Goal: Task Accomplishment & Management: Use online tool/utility

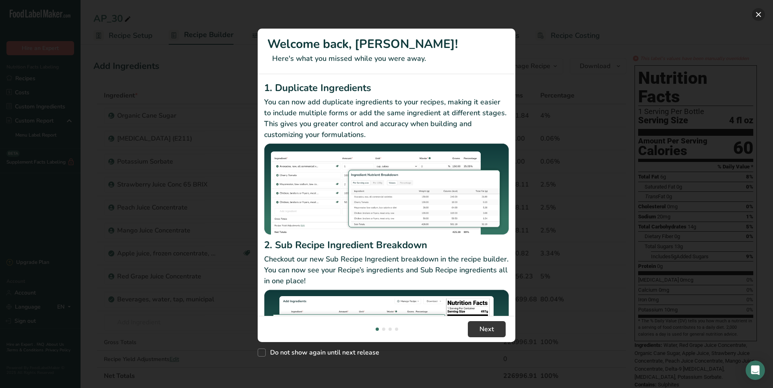
click at [757, 16] on button "New Features" at bounding box center [759, 14] width 13 height 13
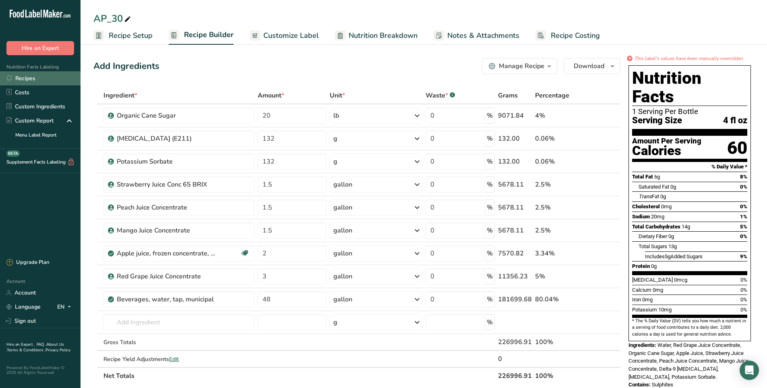
click at [21, 82] on link "Recipes" at bounding box center [40, 78] width 81 height 14
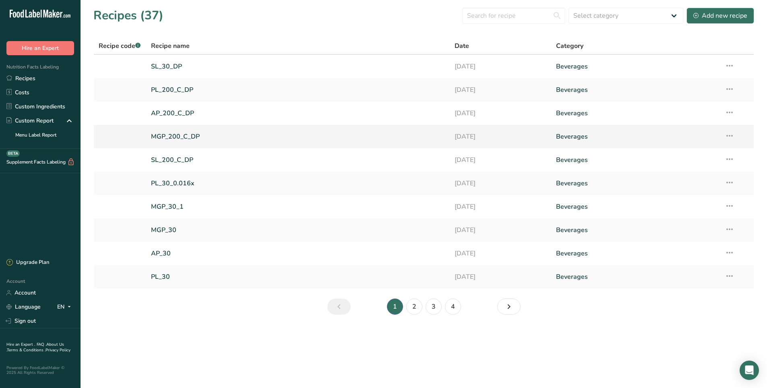
click at [188, 134] on link "MGP_200_C_DP" at bounding box center [298, 136] width 294 height 17
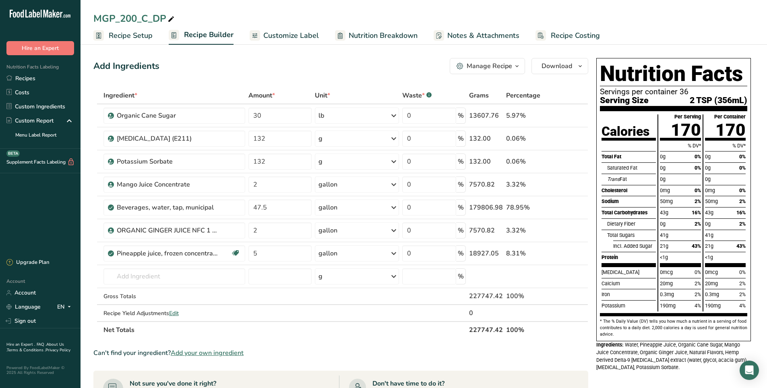
click at [296, 37] on span "Customize Label" at bounding box center [291, 35] width 56 height 11
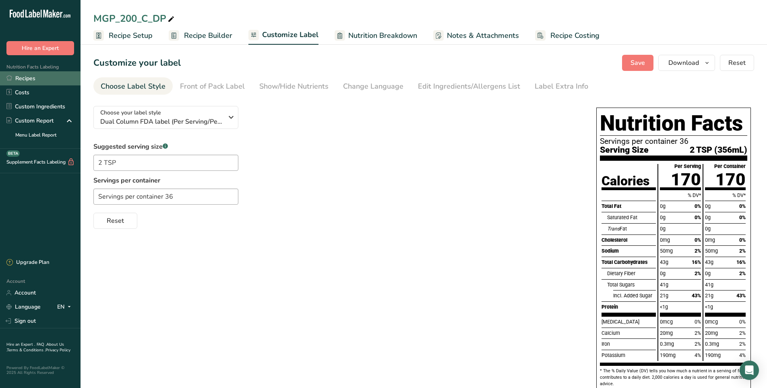
click at [41, 77] on link "Recipes" at bounding box center [40, 78] width 81 height 14
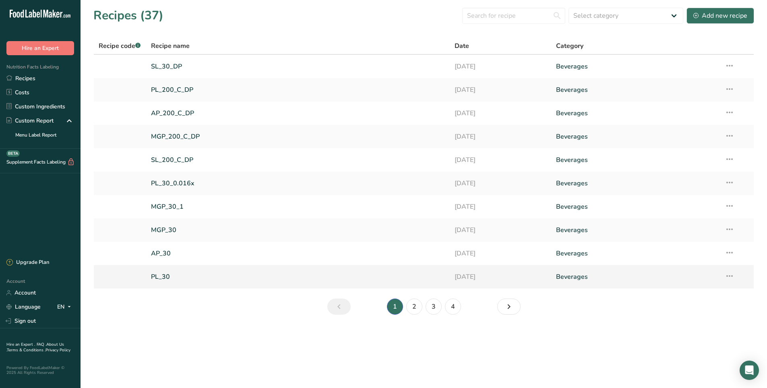
click at [733, 272] on icon at bounding box center [730, 276] width 10 height 15
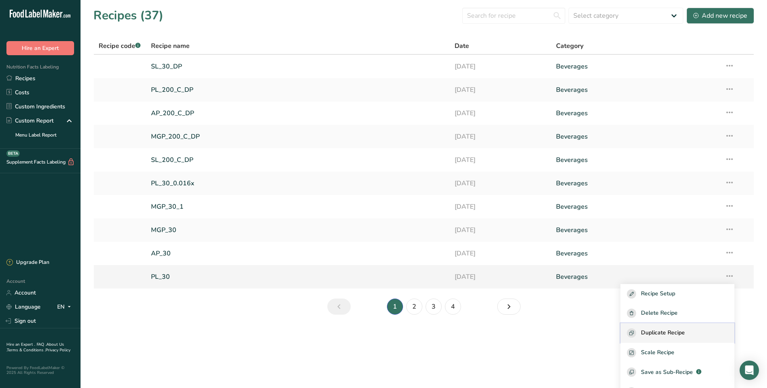
click at [685, 330] on span "Duplicate Recipe" at bounding box center [663, 332] width 44 height 9
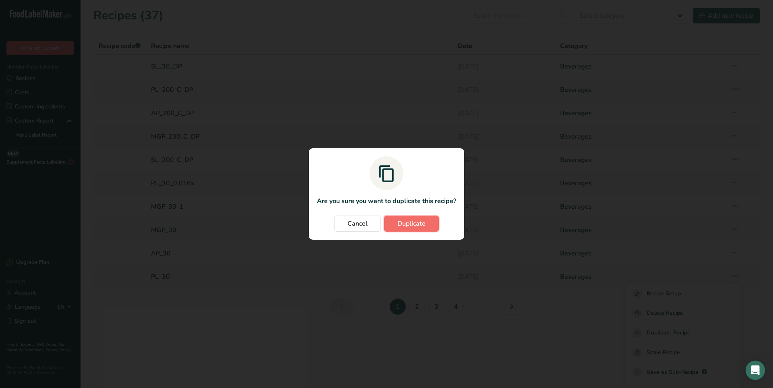
click at [403, 226] on span "Duplicate" at bounding box center [412, 224] width 28 height 10
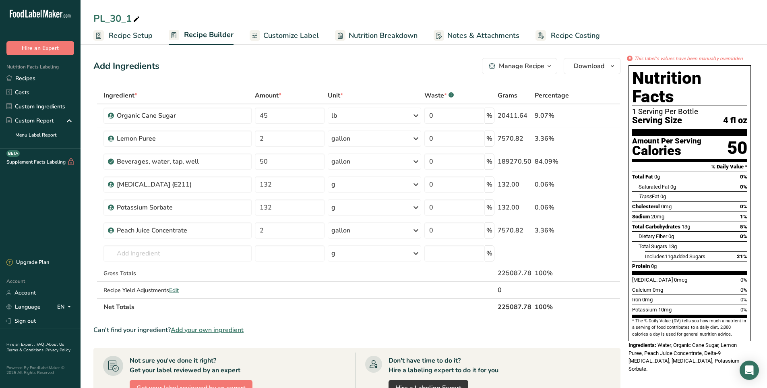
click at [140, 17] on icon at bounding box center [136, 19] width 7 height 11
type input "PL_30_DP"
click at [373, 68] on div "Add Ingredients Manage Recipe Delete Recipe Duplicate Recipe Scale Recipe Save …" at bounding box center [356, 66] width 527 height 16
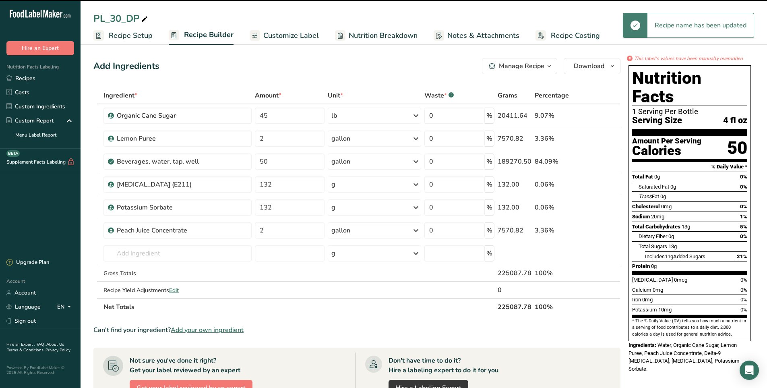
click at [282, 35] on span "Customize Label" at bounding box center [291, 35] width 56 height 11
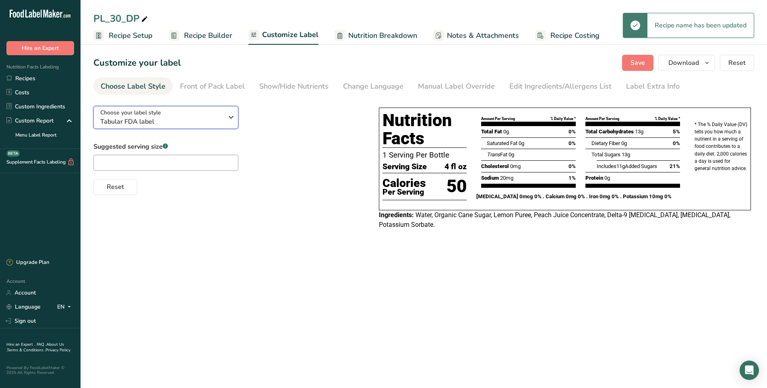
click at [224, 119] on div "Choose your label style Tabular FDA label" at bounding box center [164, 117] width 129 height 18
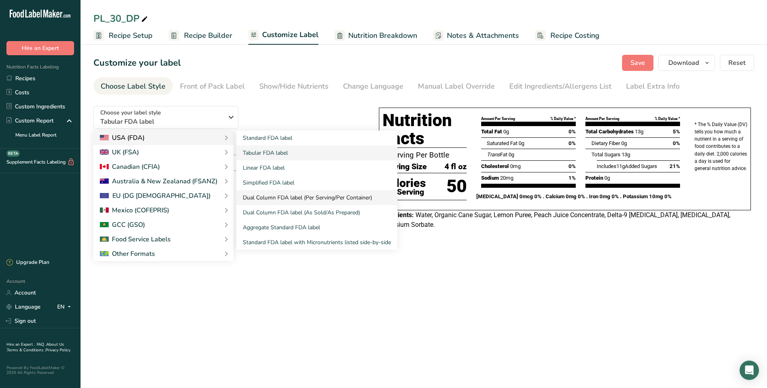
click at [288, 200] on link "Dual Column FDA label (Per Serving/Per Container)" at bounding box center [316, 197] width 161 height 15
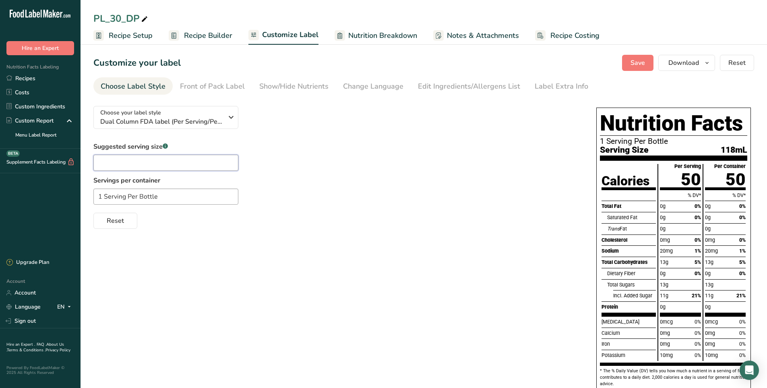
click at [150, 163] on input "text" at bounding box center [165, 163] width 145 height 16
type input "1TBSP"
drag, startPoint x: 101, startPoint y: 197, endPoint x: 71, endPoint y: 197, distance: 29.8
click at [71, 197] on div ".a-20{fill:#fff;} Hire an Expert Nutrition Facts Labeling Recipes Costs Custom …" at bounding box center [383, 213] width 767 height 427
click at [124, 197] on input "8 Serving Per Bottle" at bounding box center [165, 197] width 145 height 16
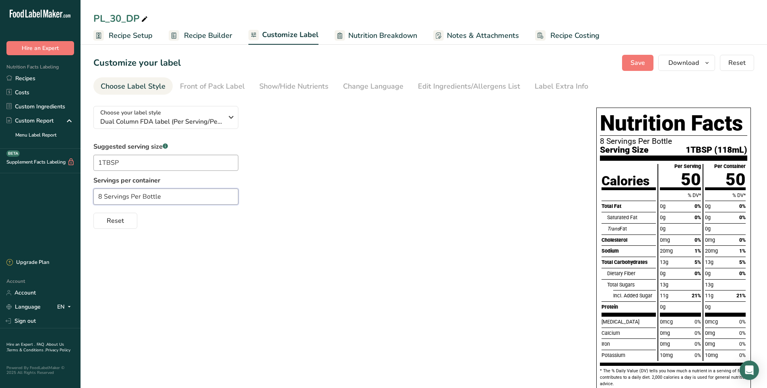
type input "8 Servings Per Bottle"
click at [308, 155] on div "Suggested serving size .a-a{fill:#347362;}.b-a{fill:#fff;} 1TBSP Servings per c…" at bounding box center [336, 185] width 487 height 87
drag, startPoint x: 121, startPoint y: 165, endPoint x: 102, endPoint y: 164, distance: 18.6
click at [102, 164] on input "1TBSP" at bounding box center [165, 163] width 145 height 16
type input "1 fl oz"
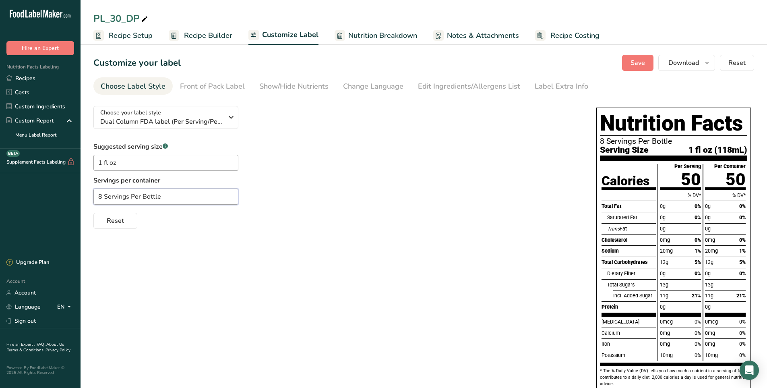
drag, startPoint x: 103, startPoint y: 195, endPoint x: 75, endPoint y: 190, distance: 28.6
click at [75, 190] on div ".a-20{fill:#fff;} Hire an Expert Nutrition Facts Labeling Recipes Costs Custom …" at bounding box center [383, 213] width 767 height 427
type input "4 Servings Per Bottle"
click at [293, 130] on div "Choose your label style Dual Column FDA label (Per Serving/Per Container) USA (…" at bounding box center [336, 164] width 487 height 129
click at [164, 168] on input "1 fl oz" at bounding box center [165, 163] width 145 height 16
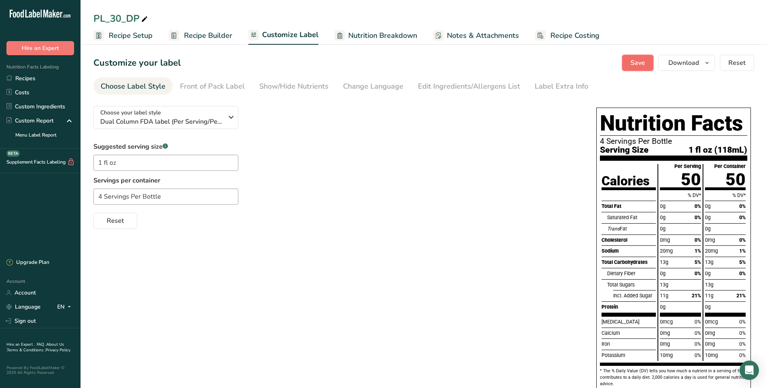
click at [639, 66] on span "Save" at bounding box center [638, 63] width 15 height 10
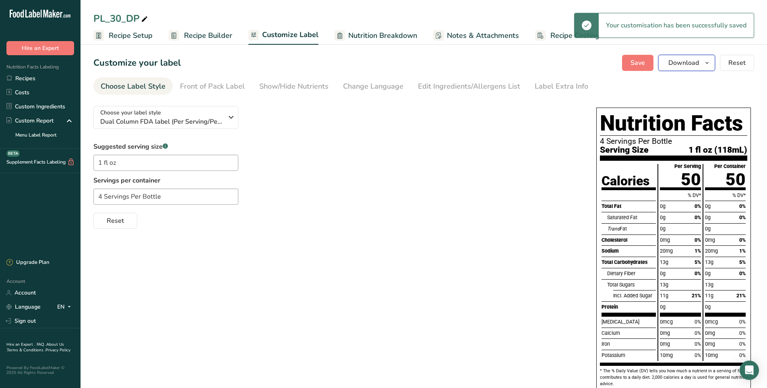
click at [676, 67] on span "Download" at bounding box center [684, 63] width 31 height 10
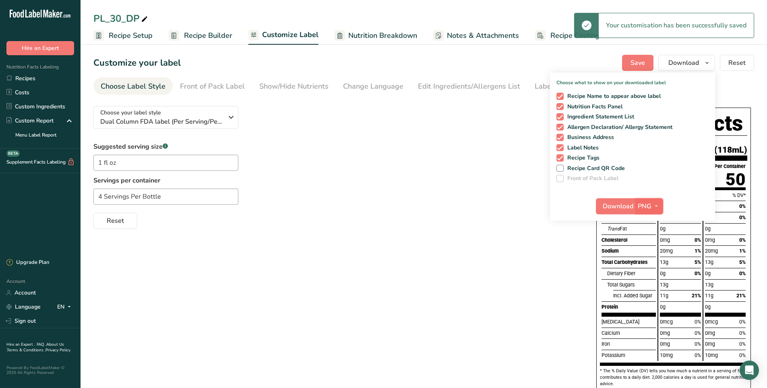
click at [653, 205] on span "button" at bounding box center [657, 206] width 10 height 10
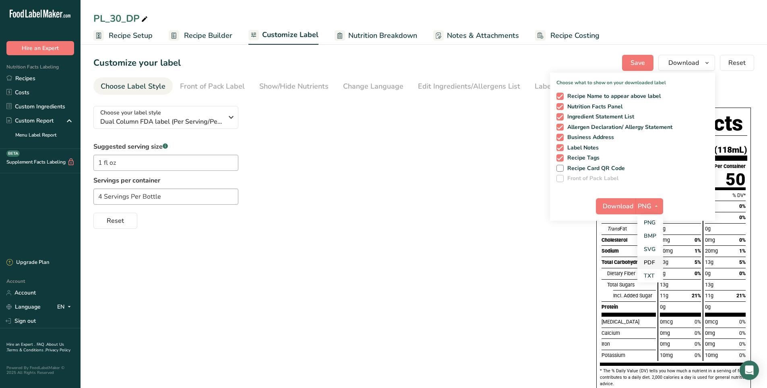
click at [652, 261] on link "PDF" at bounding box center [651, 262] width 26 height 13
click at [627, 206] on span "Download" at bounding box center [618, 206] width 31 height 10
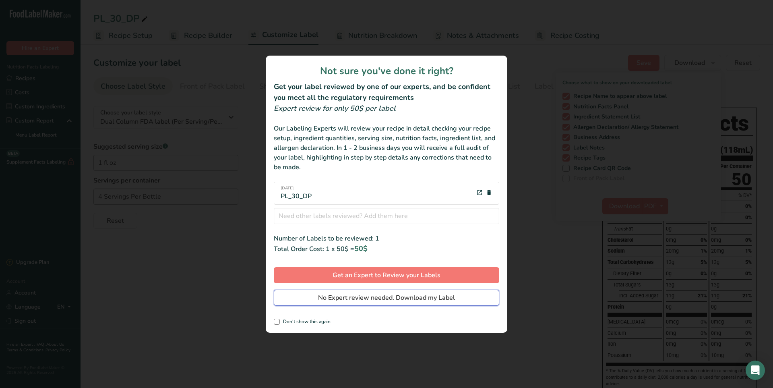
click at [365, 302] on span "No Expert review needed. Download my Label" at bounding box center [386, 298] width 137 height 10
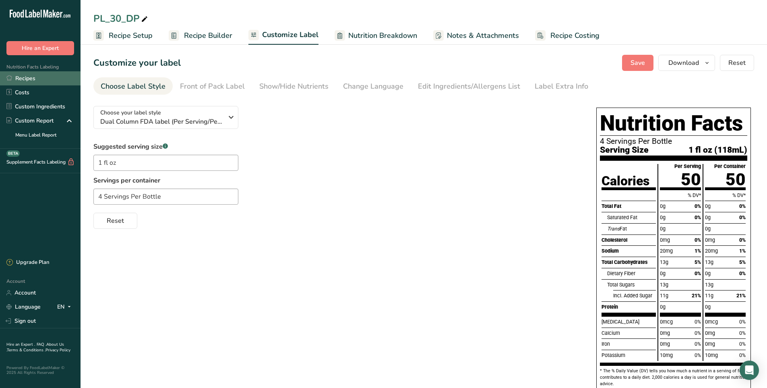
click at [22, 80] on link "Recipes" at bounding box center [40, 78] width 81 height 14
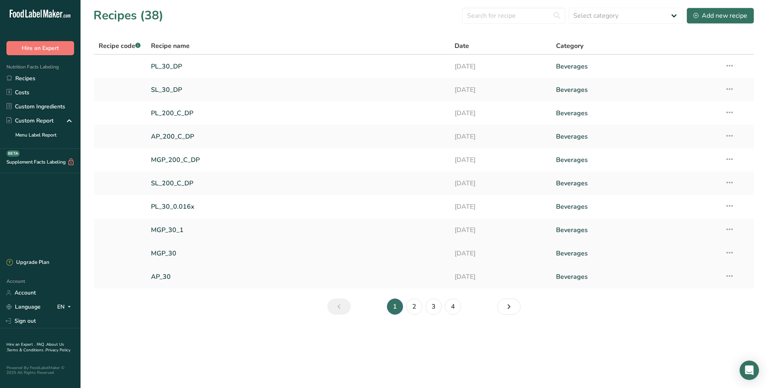
click at [729, 253] on icon at bounding box center [730, 252] width 10 height 15
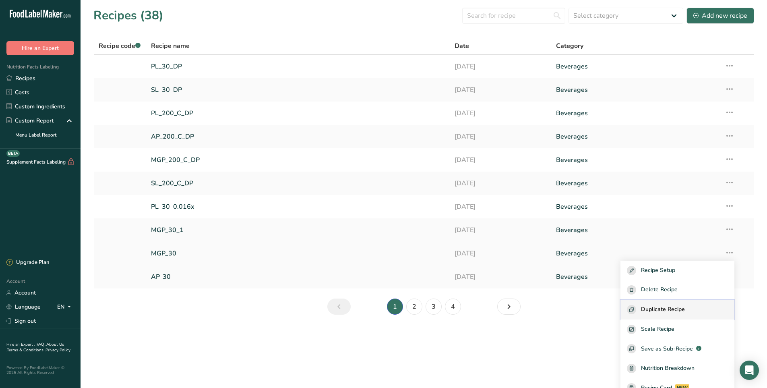
click at [680, 307] on span "Duplicate Recipe" at bounding box center [663, 309] width 44 height 9
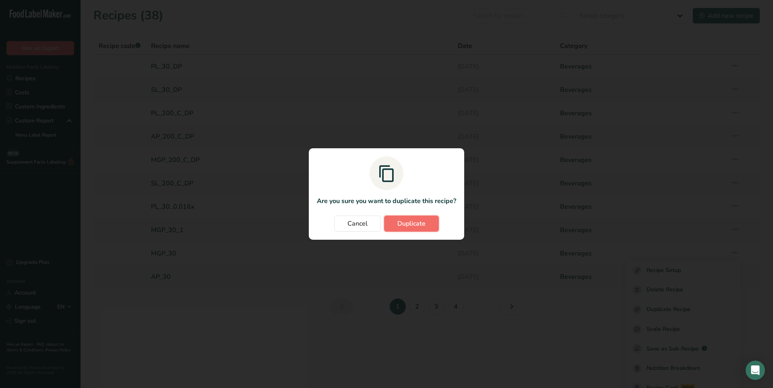
click at [418, 219] on span "Duplicate" at bounding box center [412, 224] width 28 height 10
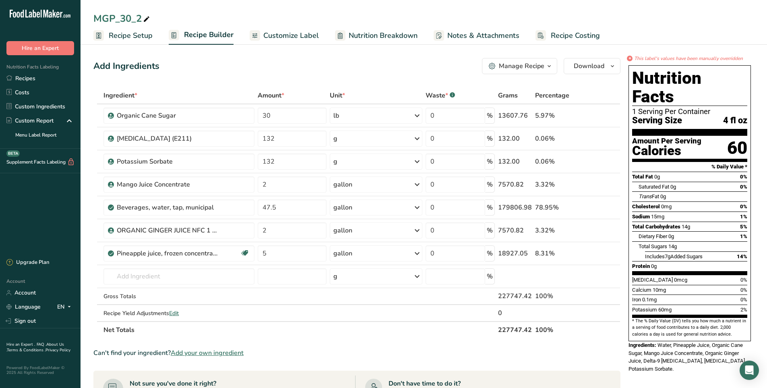
click at [147, 21] on icon at bounding box center [146, 19] width 7 height 11
type input "MGP_30_DP"
click at [299, 35] on span "Customize Label" at bounding box center [291, 35] width 56 height 11
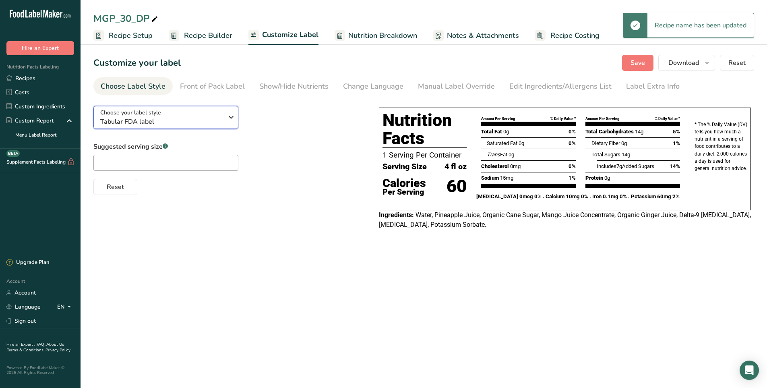
click at [195, 122] on span "Tabular FDA label" at bounding box center [161, 122] width 123 height 10
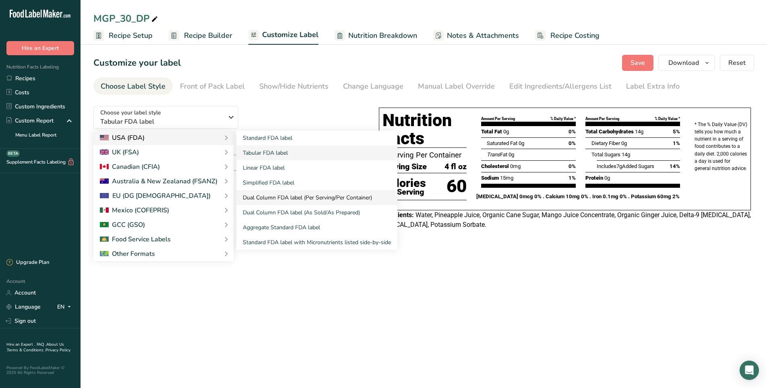
click at [284, 199] on link "Dual Column FDA label (Per Serving/Per Container)" at bounding box center [316, 197] width 161 height 15
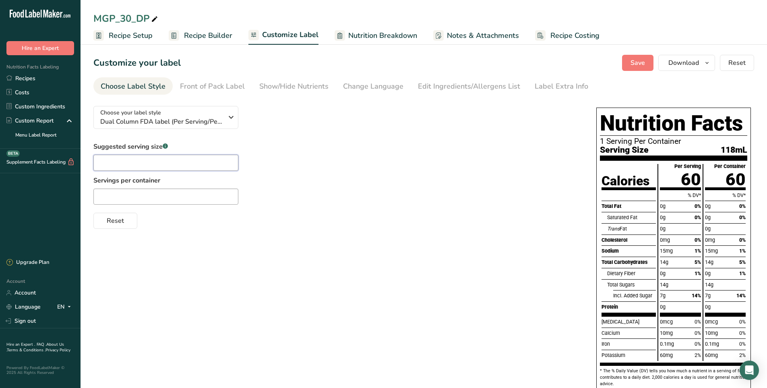
click at [133, 162] on input "text" at bounding box center [165, 163] width 145 height 16
type input "1 fl oz"
click at [116, 194] on input "text" at bounding box center [165, 197] width 145 height 16
drag, startPoint x: 150, startPoint y: 180, endPoint x: 90, endPoint y: 184, distance: 60.1
click at [90, 184] on section "Customize your label Save Download Choose what to show on your downloaded label…" at bounding box center [424, 238] width 687 height 392
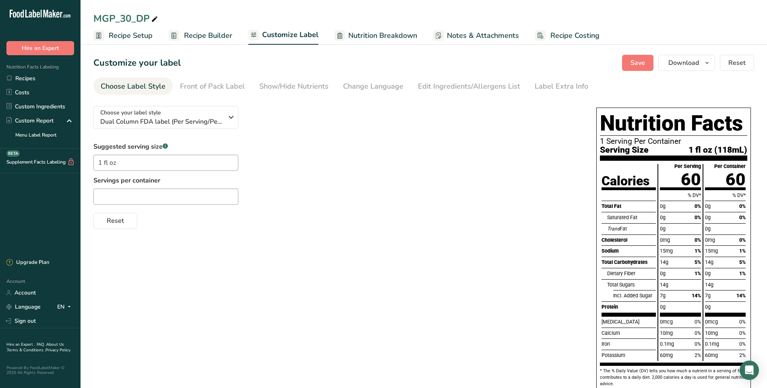
copy label "Servings per container"
click at [118, 201] on input "text" at bounding box center [165, 197] width 145 height 16
drag, startPoint x: 161, startPoint y: 179, endPoint x: 91, endPoint y: 182, distance: 69.7
click at [91, 182] on section "Customize your label Save Download Choose what to show on your downloaded label…" at bounding box center [424, 238] width 687 height 392
copy label "Servings per container"
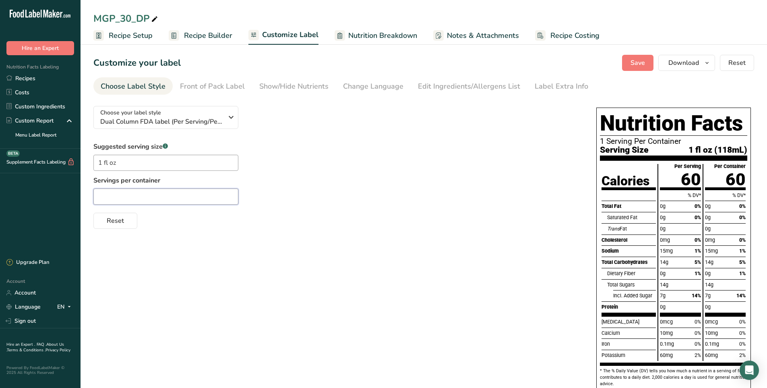
click at [109, 198] on input "text" at bounding box center [165, 197] width 145 height 16
paste input "Servings per container"
click at [97, 198] on input "Servings per container" at bounding box center [165, 197] width 145 height 16
click at [171, 195] on input "Servings per container" at bounding box center [165, 197] width 145 height 16
type input "Servings per container 4"
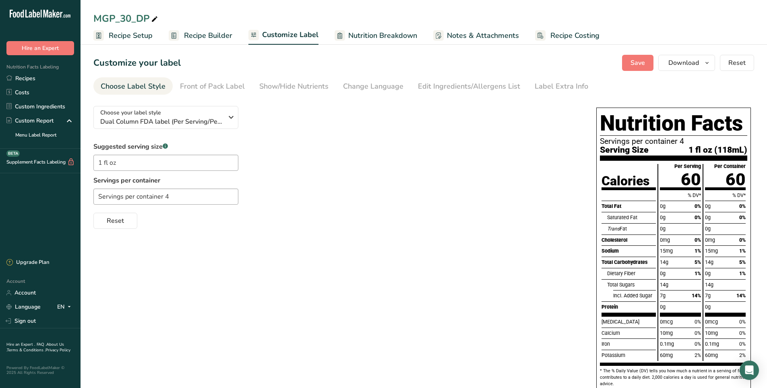
click at [222, 151] on div "Suggested serving size .a-a{fill:#347362;}.b-a{fill:#fff;} 1 fl oz" at bounding box center [165, 156] width 145 height 29
click at [643, 65] on span "Save" at bounding box center [638, 63] width 15 height 10
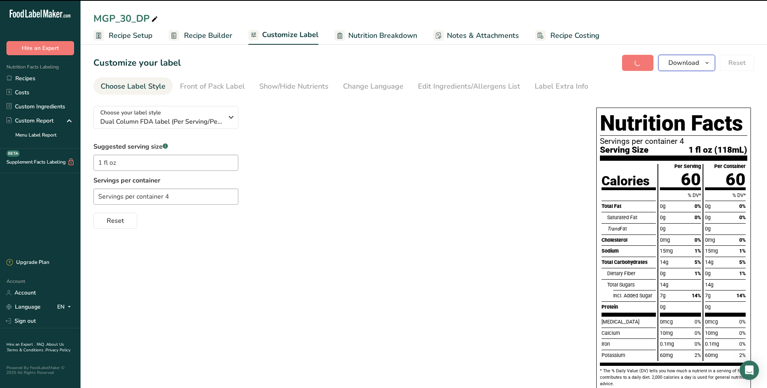
click at [688, 65] on span "Download" at bounding box center [684, 63] width 31 height 10
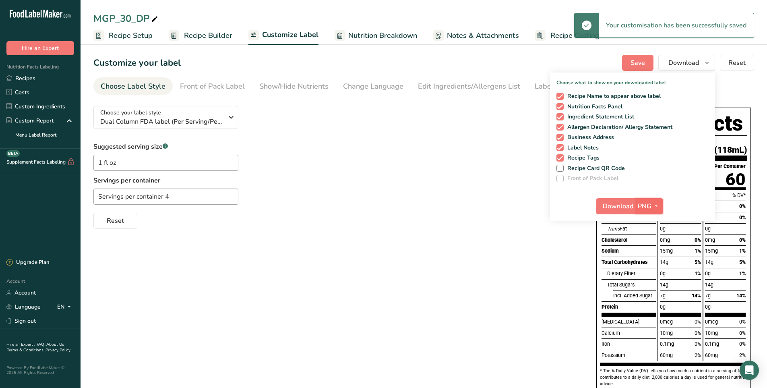
click at [649, 208] on span "PNG" at bounding box center [645, 206] width 14 height 10
click at [655, 265] on link "PDF" at bounding box center [651, 262] width 26 height 13
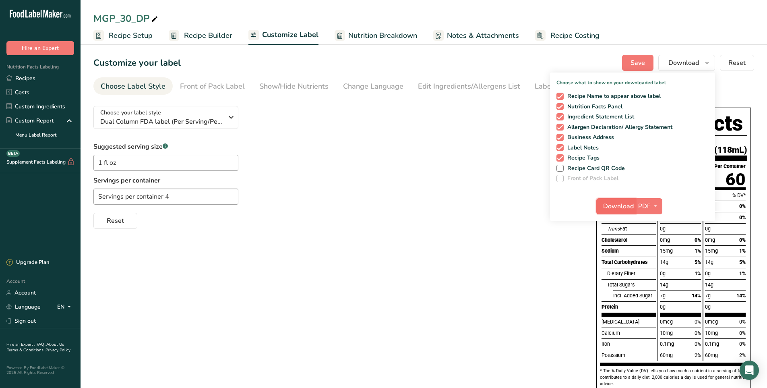
click at [615, 207] on span "Download" at bounding box center [618, 206] width 31 height 10
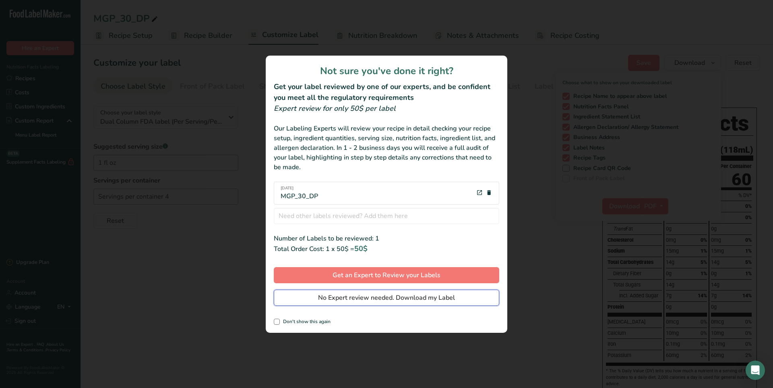
click at [339, 302] on span "No Expert review needed. Download my Label" at bounding box center [386, 298] width 137 height 10
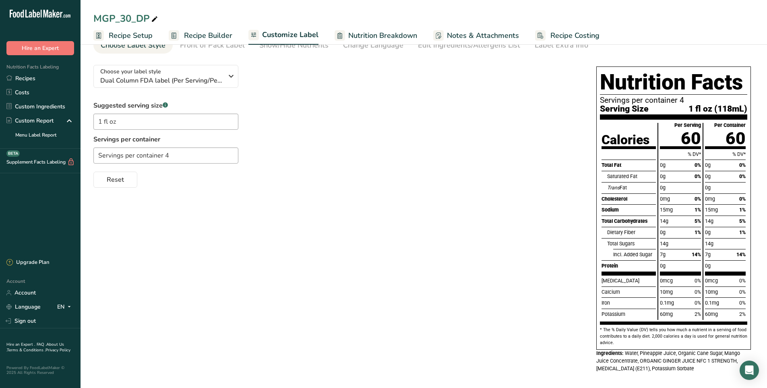
scroll to position [46, 0]
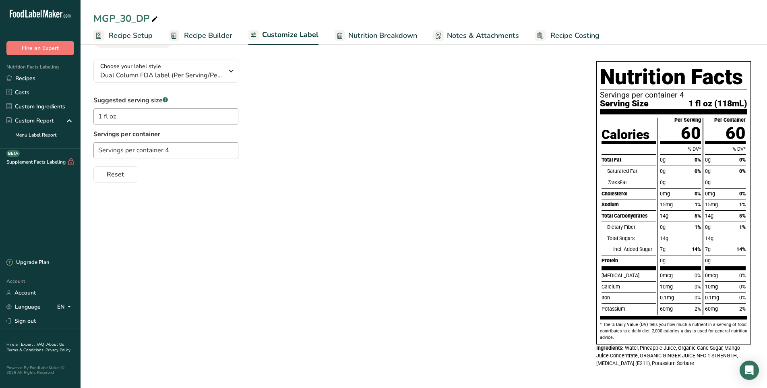
click at [369, 36] on span "Nutrition Breakdown" at bounding box center [382, 35] width 69 height 11
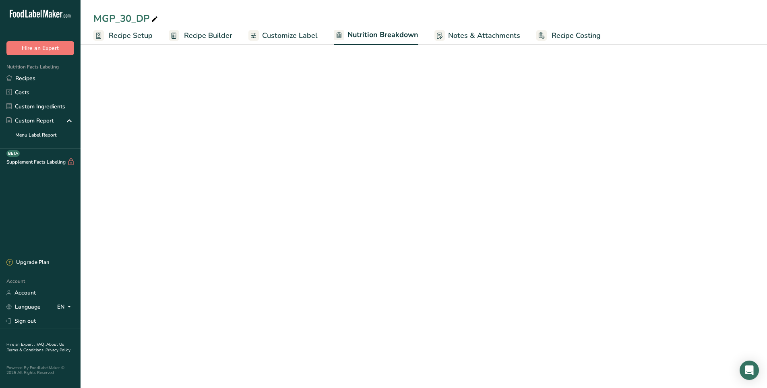
select select "Calories"
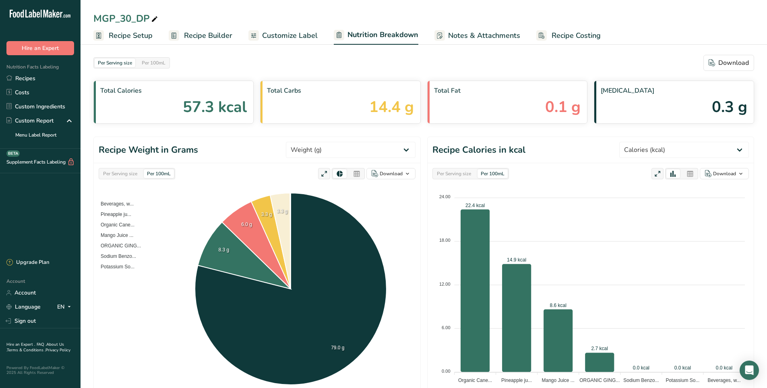
click at [290, 36] on span "Customize Label" at bounding box center [290, 35] width 56 height 11
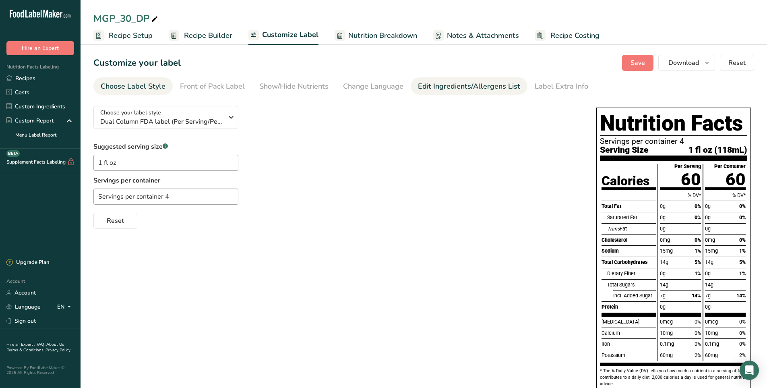
click at [431, 84] on div "Edit Ingredients/Allergens List" at bounding box center [469, 86] width 102 height 11
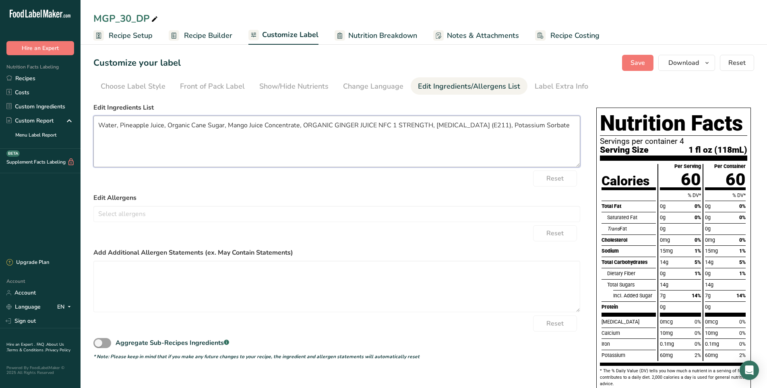
drag, startPoint x: 566, startPoint y: 123, endPoint x: 435, endPoint y: 126, distance: 130.1
click at [435, 126] on textarea "Water, Pineapple Juice, Organic Cane Sugar, Mango Juice Concentrate, ORGANIC GI…" at bounding box center [336, 142] width 487 height 52
paste textarea "Natural Flavors, Hemp Derived Delta-9 tetrahydrocannabinol extract (water, glyc…"
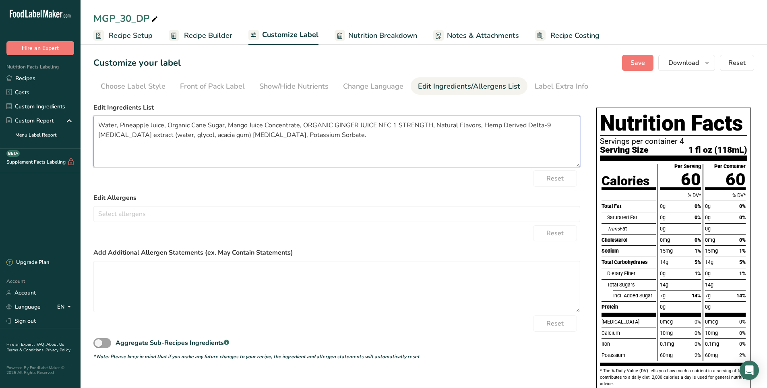
drag, startPoint x: 431, startPoint y: 125, endPoint x: 376, endPoint y: 123, distance: 55.2
click at [376, 123] on textarea "Water, Pineapple Juice, Organic Cane Sugar, Mango Juice Concentrate, ORGANIC GI…" at bounding box center [336, 142] width 487 height 52
drag, startPoint x: 262, startPoint y: 125, endPoint x: 250, endPoint y: 122, distance: 12.7
click at [250, 122] on textarea "Water, Pineapple Juice, Organic Cane Sugar, Mango Juice Concentrate, ORGANIC GI…" at bounding box center [336, 142] width 487 height 52
drag, startPoint x: 376, startPoint y: 125, endPoint x: 359, endPoint y: 121, distance: 17.8
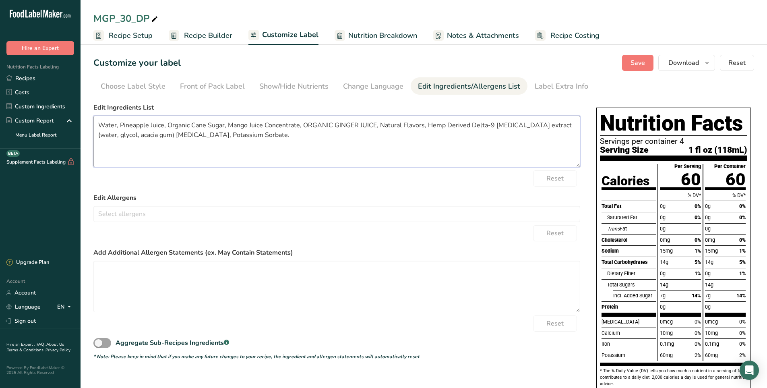
click at [359, 121] on textarea "Water, Pineapple Juice, Organic Cane Sugar, Mango Juice Concentrate, ORGANIC GI…" at bounding box center [336, 142] width 487 height 52
paste textarea "uice"
drag, startPoint x: 356, startPoint y: 124, endPoint x: 339, endPoint y: 125, distance: 16.9
click at [339, 125] on textarea "Water, Pineapple Juice, Organic Cane Sugar, Mango Juice Concentrate, ORGANIC GI…" at bounding box center [336, 142] width 487 height 52
drag, startPoint x: 332, startPoint y: 125, endPoint x: 307, endPoint y: 125, distance: 24.6
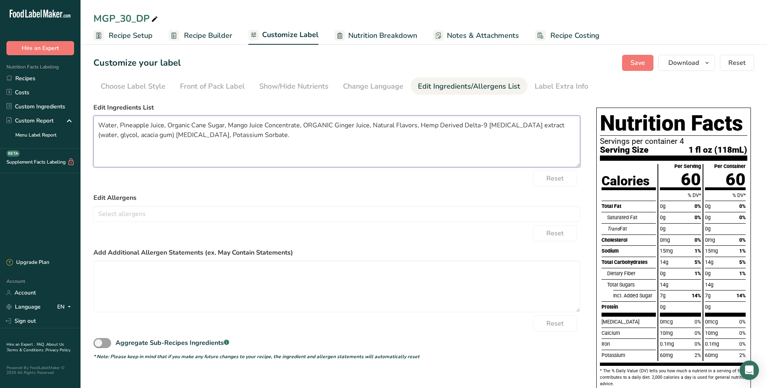
click at [307, 125] on textarea "Water, Pineapple Juice, Organic Cane Sugar, Mango Juice Concentrate, ORGANIC Gi…" at bounding box center [336, 142] width 487 height 52
type textarea "Water, Pineapple Juice, Organic Cane Sugar, Mango Juice Concentrate, Organic Gi…"
click at [640, 61] on span "Save" at bounding box center [638, 63] width 15 height 10
drag, startPoint x: 287, startPoint y: 137, endPoint x: 365, endPoint y: 122, distance: 79.6
click at [365, 122] on textarea "Water, Pineapple Juice, Organic Cane Sugar, Mango Juice Concentrate, Organic Gi…" at bounding box center [336, 142] width 487 height 52
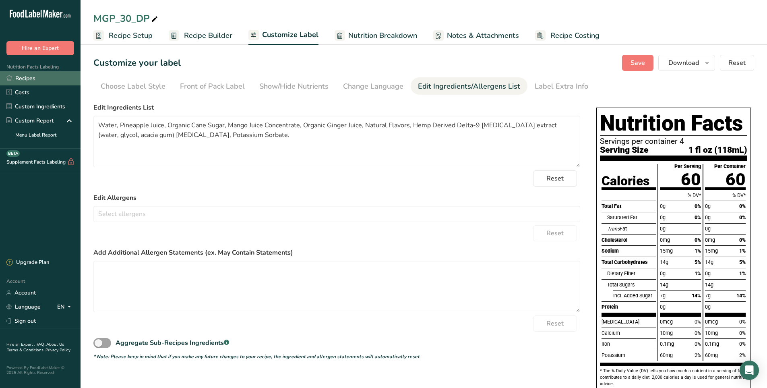
click at [41, 77] on link "Recipes" at bounding box center [40, 78] width 81 height 14
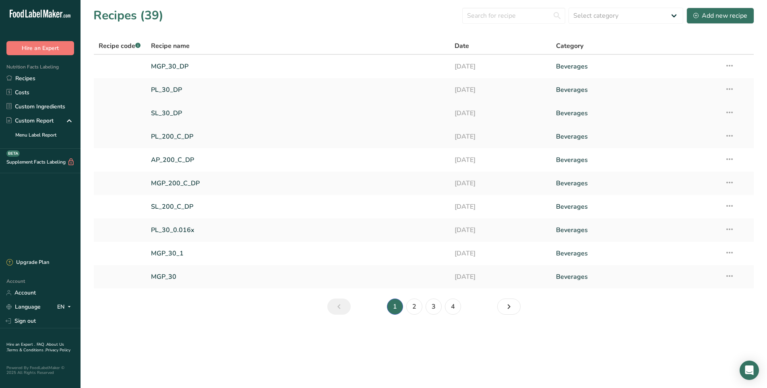
click at [173, 112] on link "SL_30_DP" at bounding box center [298, 113] width 294 height 17
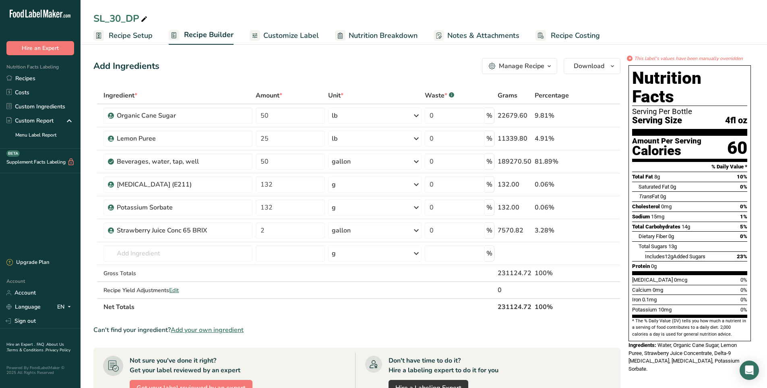
click at [276, 35] on span "Customize Label" at bounding box center [291, 35] width 56 height 11
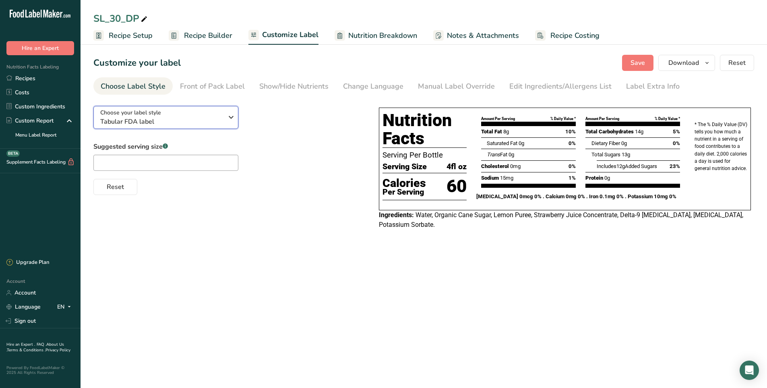
click at [200, 121] on span "Tabular FDA label" at bounding box center [161, 122] width 123 height 10
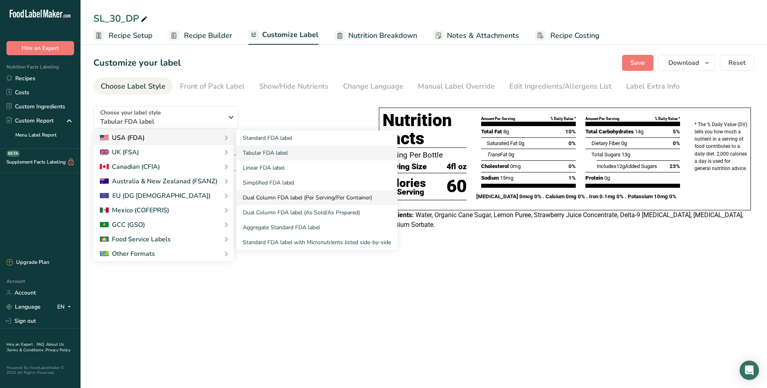
click at [265, 195] on link "Dual Column FDA label (Per Serving/Per Container)" at bounding box center [316, 197] width 161 height 15
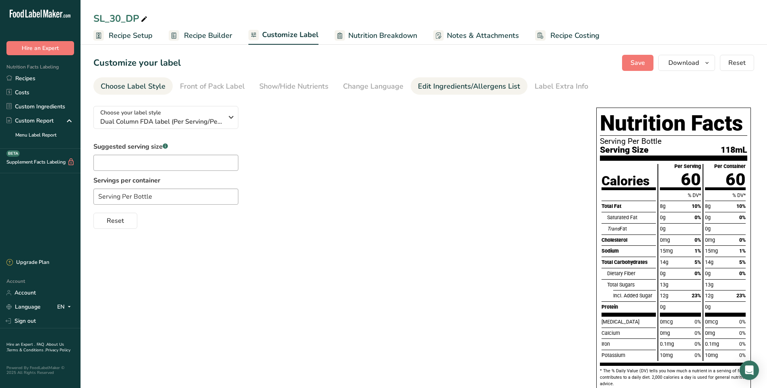
click at [439, 90] on div "Edit Ingredients/Allergens List" at bounding box center [469, 86] width 102 height 11
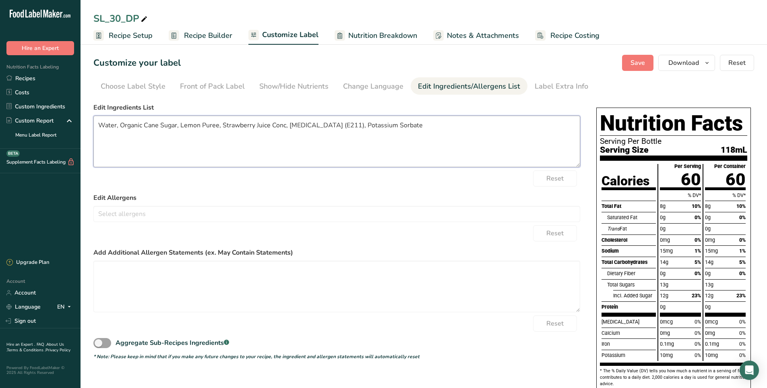
drag, startPoint x: 425, startPoint y: 126, endPoint x: 288, endPoint y: 126, distance: 137.0
click at [288, 126] on textarea "Water, Organic Cane Sugar, Lemon Puree, Strawberry Juice Conc, Sodium Benzoate …" at bounding box center [336, 142] width 487 height 52
paste textarea "Natural Flavors, Hemp Derived Delta-9 tetrahydrocannabinol extract (water, glyc…"
click at [285, 126] on textarea "Water, Organic Cane Sugar, Lemon Puree, Strawberry Juice Conc, Natural Flavors,…" at bounding box center [336, 142] width 487 height 52
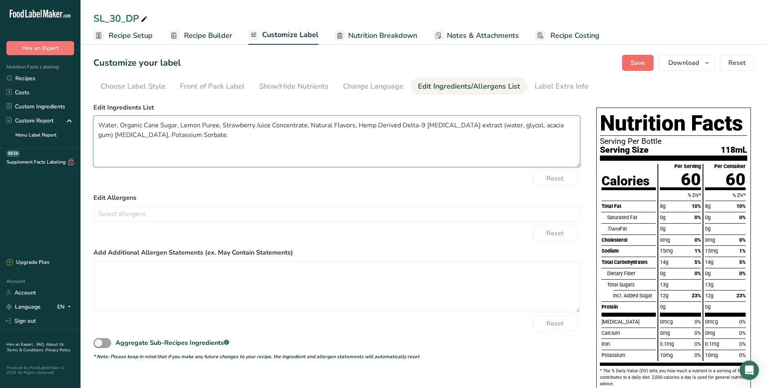
type textarea "Water, Organic Cane Sugar, Lemon Puree, Strawberry Juice Concentrate, Natural F…"
click at [637, 64] on span "Save" at bounding box center [638, 63] width 15 height 10
click at [146, 85] on div "Choose Label Style" at bounding box center [133, 86] width 65 height 11
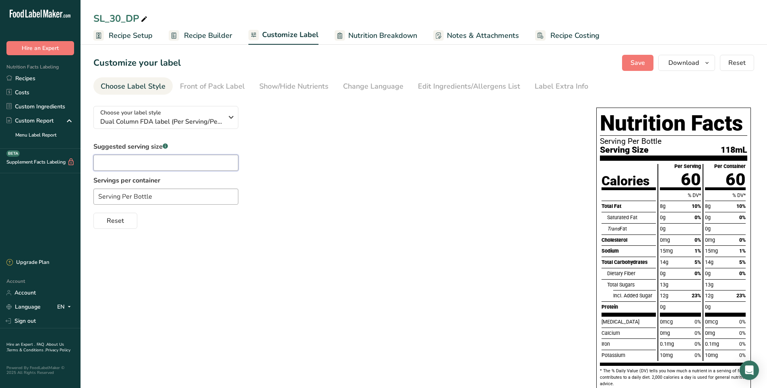
click at [161, 164] on input "text" at bounding box center [165, 163] width 145 height 16
type input "1 fl oz"
click at [151, 202] on input "Serving Per Bottle" at bounding box center [165, 197] width 145 height 16
type input "Serving Per Bottle 4"
click at [643, 65] on span "Save" at bounding box center [638, 63] width 15 height 10
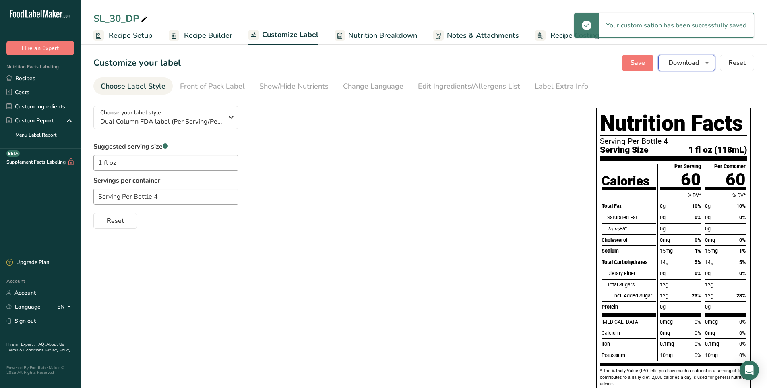
click at [671, 61] on span "Download" at bounding box center [684, 63] width 31 height 10
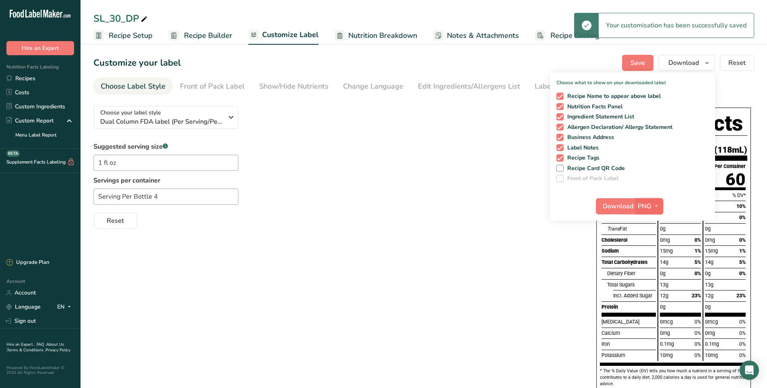
click at [647, 203] on span "PNG" at bounding box center [645, 206] width 14 height 10
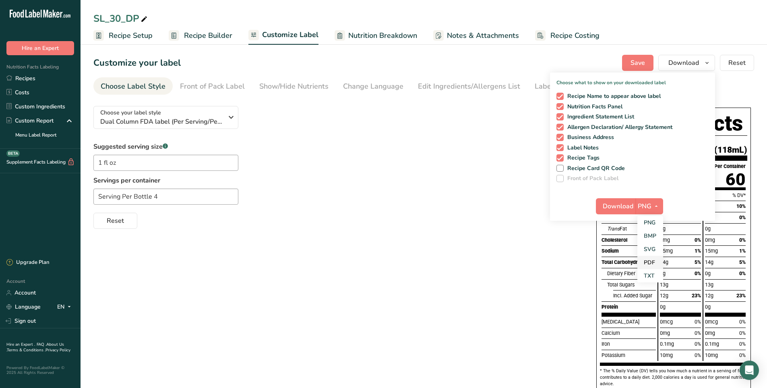
click at [647, 260] on link "PDF" at bounding box center [651, 262] width 26 height 13
click at [621, 205] on span "Download" at bounding box center [618, 206] width 31 height 10
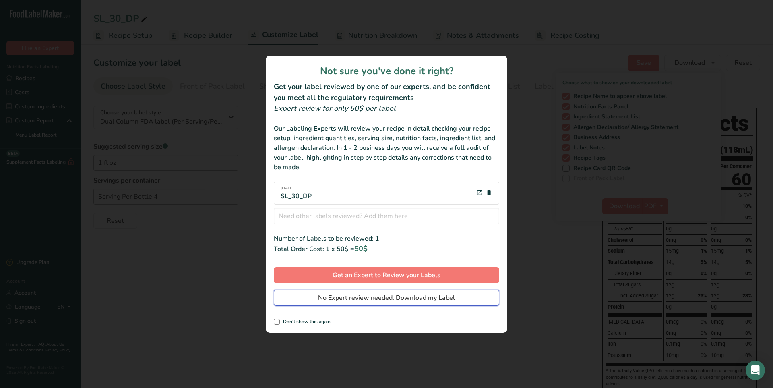
click at [364, 299] on span "No Expert review needed. Download my Label" at bounding box center [386, 298] width 137 height 10
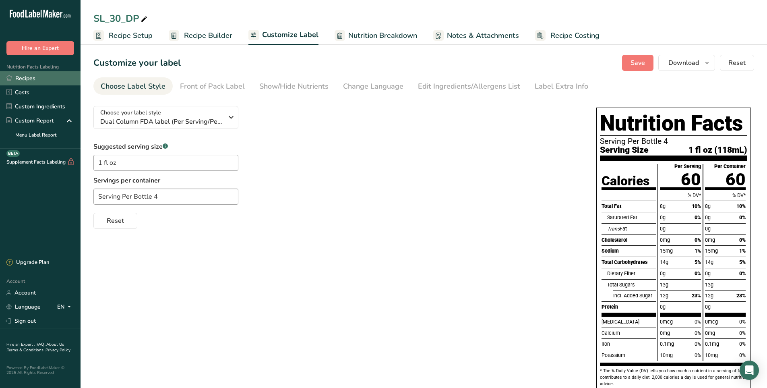
click at [39, 82] on link "Recipes" at bounding box center [40, 78] width 81 height 14
click at [190, 199] on input "Servings per container 36" at bounding box center [165, 197] width 145 height 16
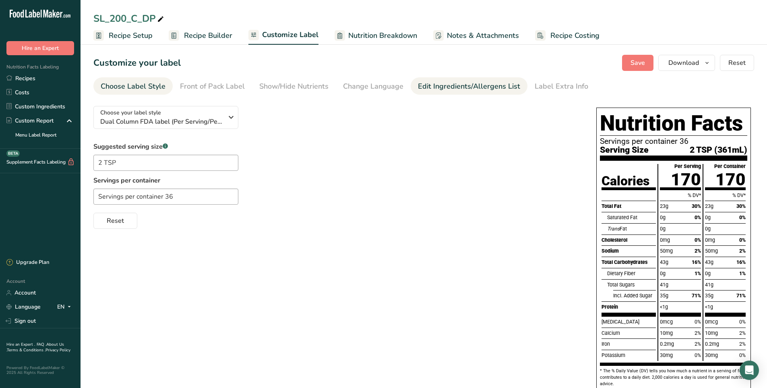
click at [446, 86] on div "Edit Ingredients/Allergens List" at bounding box center [469, 86] width 102 height 11
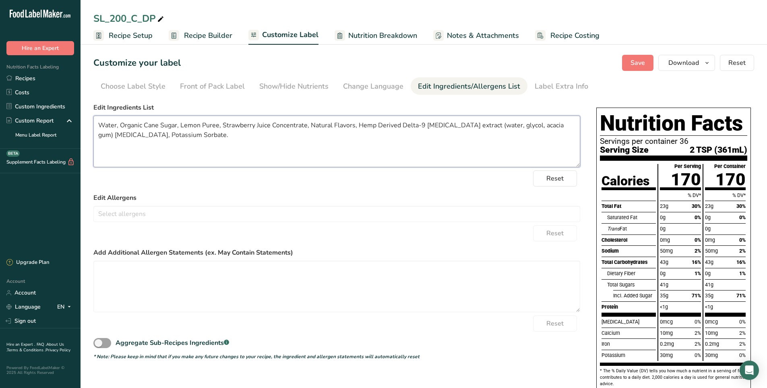
drag, startPoint x: 231, startPoint y: 138, endPoint x: 310, endPoint y: 126, distance: 80.3
click at [310, 126] on textarea "Water, Organic Cane Sugar, Lemon Puree, Strawberry Juice Concentrate, Natural F…" at bounding box center [336, 142] width 487 height 52
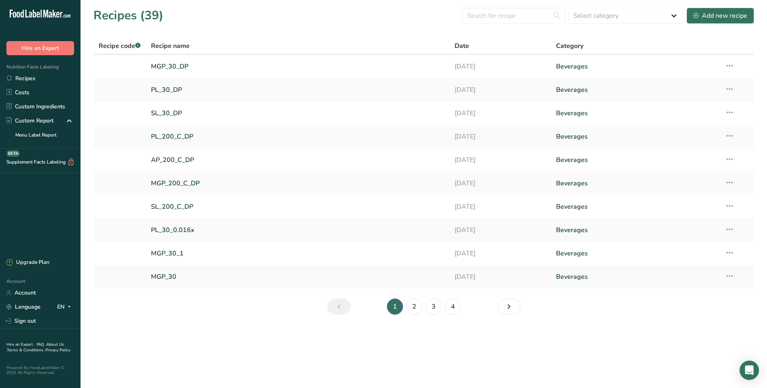
click at [166, 90] on link "PL_30_DP" at bounding box center [298, 89] width 294 height 17
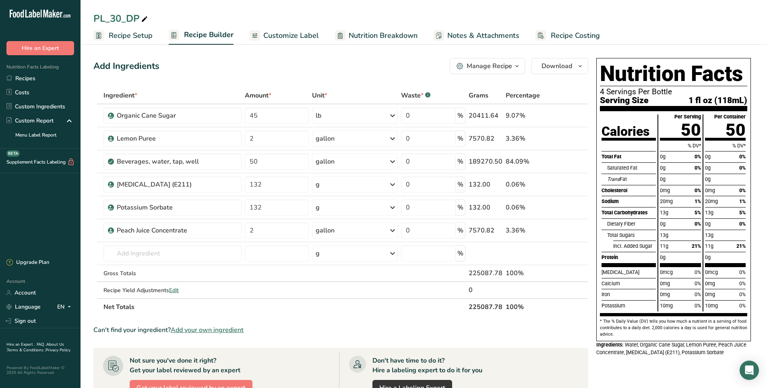
click at [271, 36] on span "Customize Label" at bounding box center [291, 35] width 56 height 11
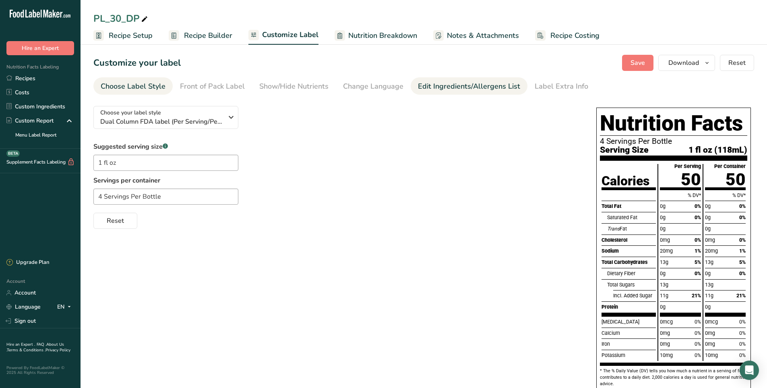
click at [458, 87] on div "Edit Ingredients/Allergens List" at bounding box center [469, 86] width 102 height 11
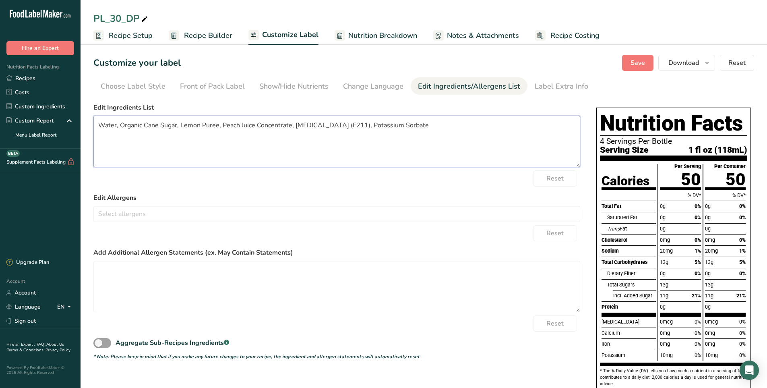
drag, startPoint x: 434, startPoint y: 125, endPoint x: 294, endPoint y: 127, distance: 140.2
click at [294, 127] on textarea "Water, Organic Cane Sugar, Lemon Puree, Peach Juice Concentrate, Sodium Benzoat…" at bounding box center [336, 142] width 487 height 52
paste textarea "Natural Flavors, Hemp Derived Delta-9 tetrahydrocannabinol extract (water, glyc…"
type textarea "Water, Organic Cane Sugar, Lemon Puree, Peach Juice Concentrate, Natural Flavor…"
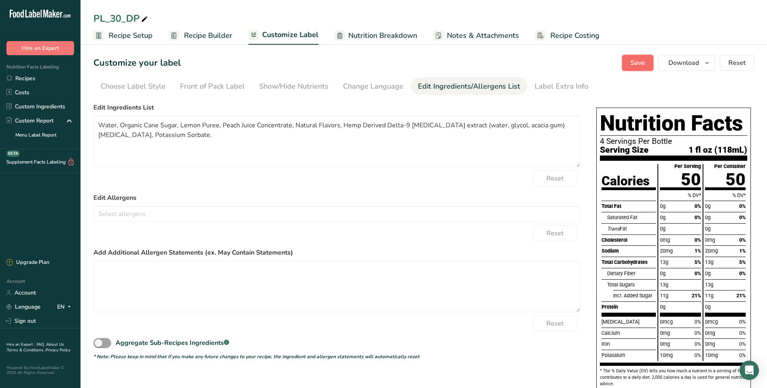
click at [635, 61] on span "Save" at bounding box center [638, 63] width 15 height 10
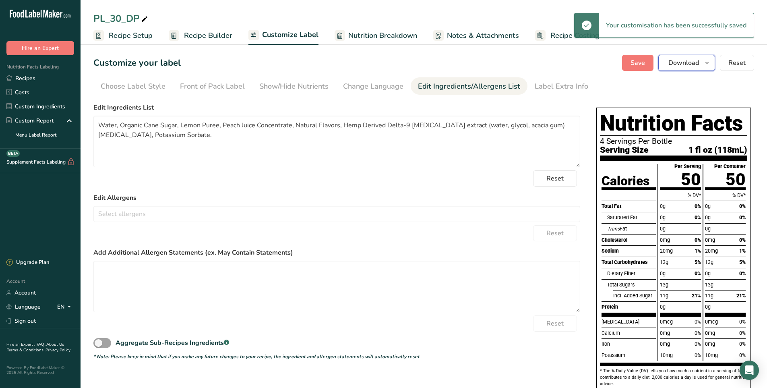
click at [685, 61] on span "Download" at bounding box center [684, 63] width 31 height 10
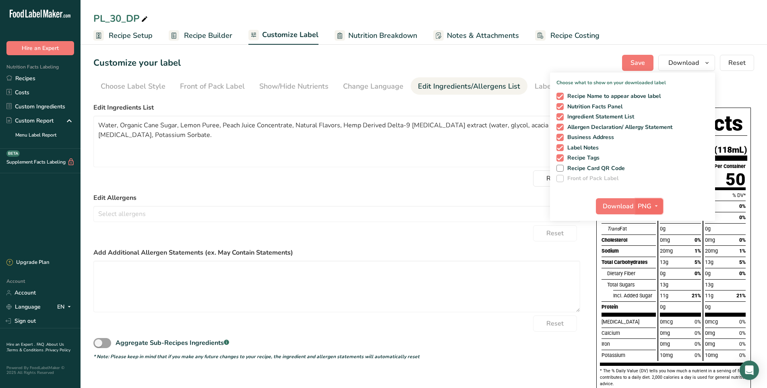
click at [653, 202] on icon "button" at bounding box center [656, 206] width 6 height 10
click at [648, 265] on link "PDF" at bounding box center [651, 262] width 26 height 13
click at [626, 205] on span "Download" at bounding box center [618, 206] width 31 height 10
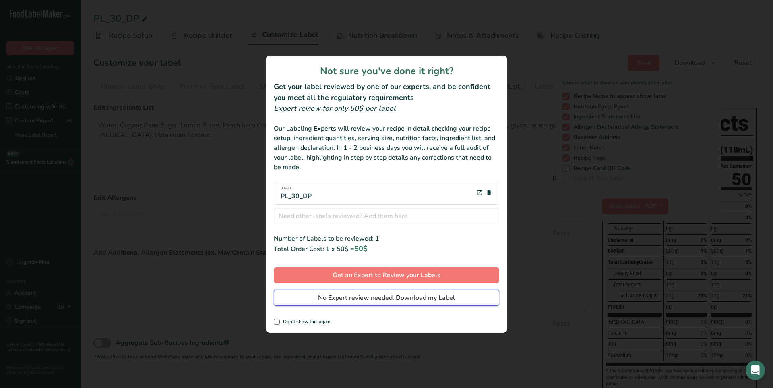
click at [383, 299] on span "No Expert review needed. Download my Label" at bounding box center [386, 298] width 137 height 10
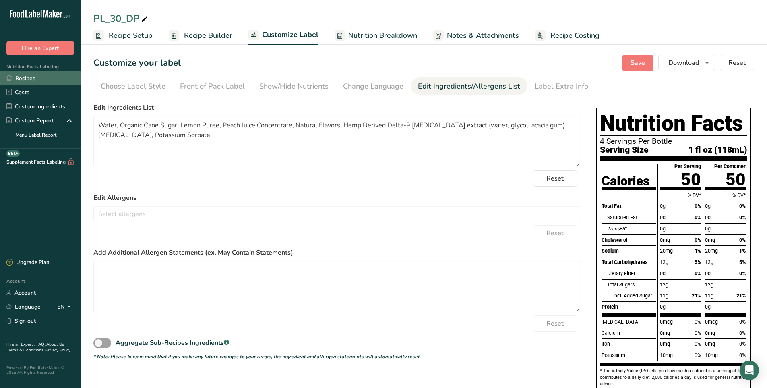
click at [33, 77] on link "Recipes" at bounding box center [40, 78] width 81 height 14
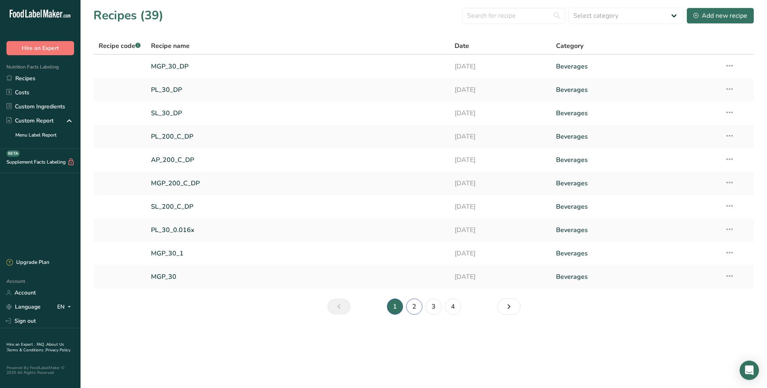
click at [419, 308] on link "2" at bounding box center [414, 307] width 16 height 16
click at [734, 64] on icon at bounding box center [730, 65] width 10 height 15
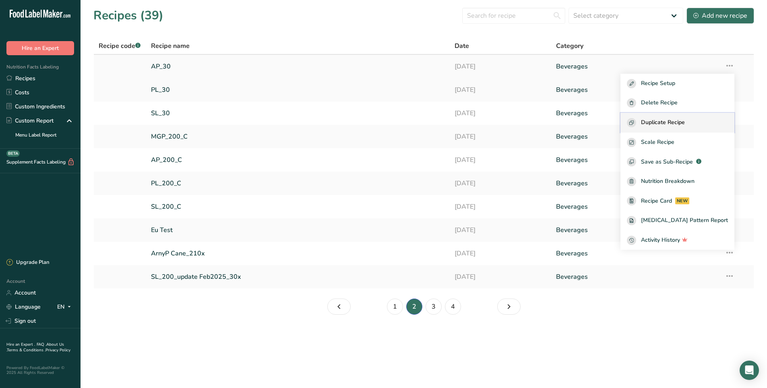
click at [685, 121] on span "Duplicate Recipe" at bounding box center [663, 122] width 44 height 9
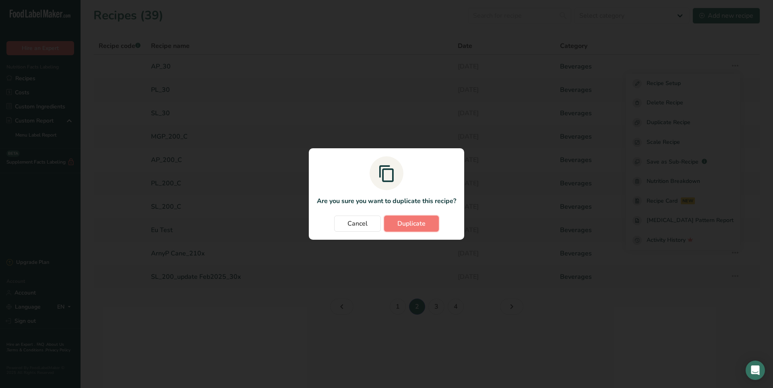
click at [408, 224] on span "Duplicate" at bounding box center [412, 224] width 28 height 10
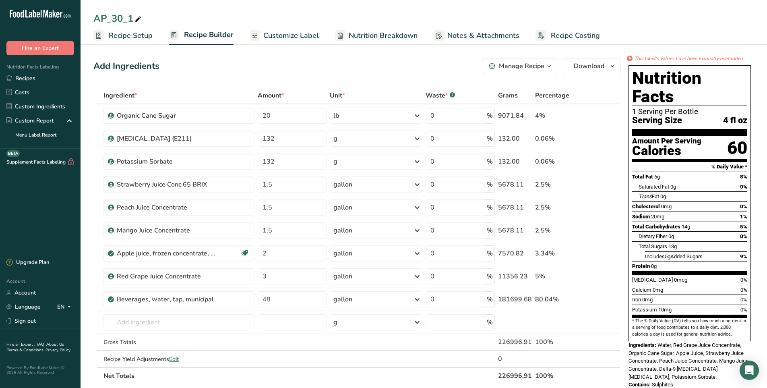
click at [135, 18] on icon at bounding box center [138, 19] width 7 height 11
type input "AP_30_DP"
click at [292, 34] on span "Customize Label" at bounding box center [291, 35] width 56 height 11
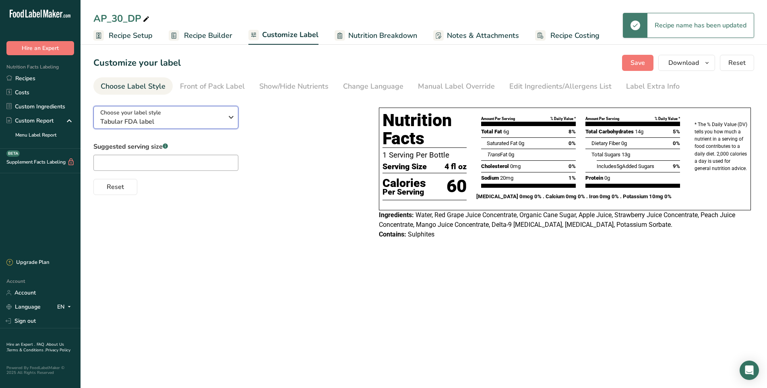
click at [179, 125] on span "Tabular FDA label" at bounding box center [161, 122] width 123 height 10
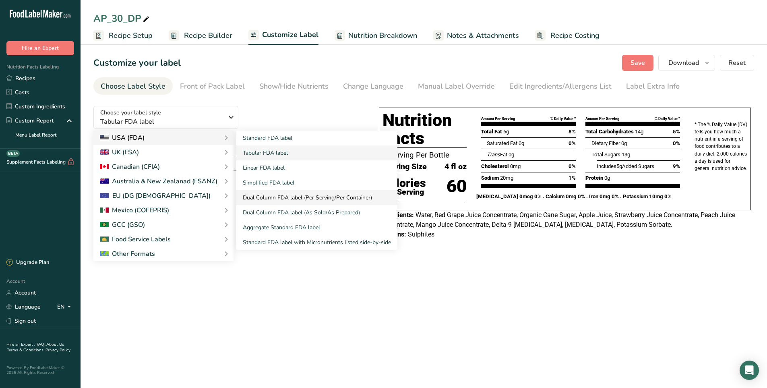
click at [272, 200] on link "Dual Column FDA label (Per Serving/Per Container)" at bounding box center [316, 197] width 161 height 15
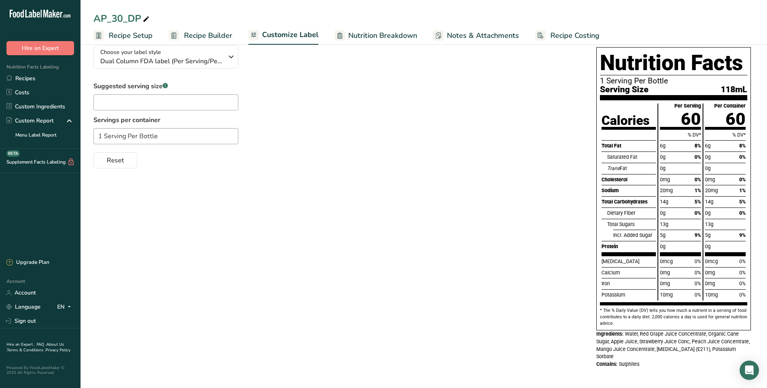
scroll to position [62, 0]
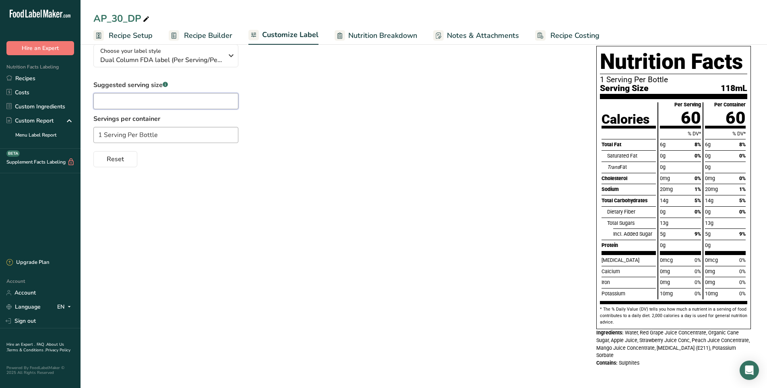
click at [152, 99] on input "text" at bounding box center [165, 101] width 145 height 16
type input "1 fl oz"
click at [105, 138] on input "1 Serving Per Bottle" at bounding box center [165, 135] width 145 height 16
click at [170, 133] on input "Serving Per Bottle" at bounding box center [165, 135] width 145 height 16
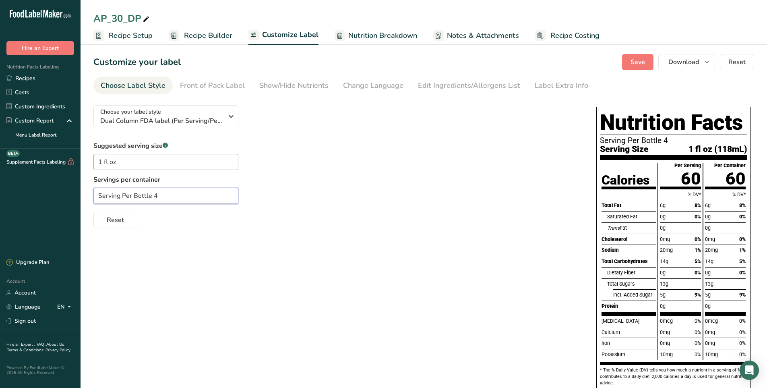
scroll to position [0, 0]
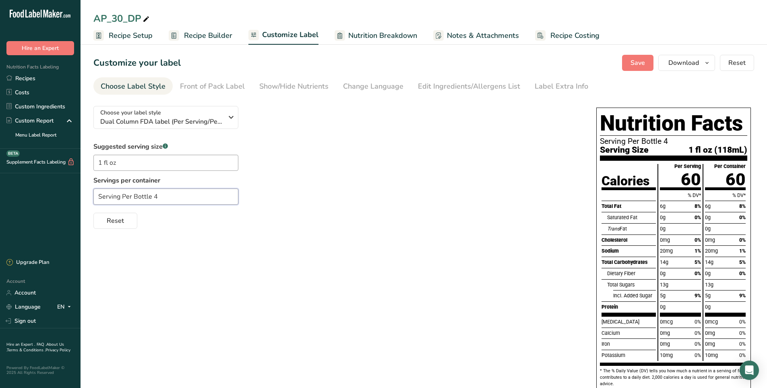
click at [119, 197] on input "Serving Per Bottle 4" at bounding box center [165, 197] width 145 height 16
click at [98, 196] on input "Servings Per Bottle 4" at bounding box center [165, 197] width 145 height 16
click at [172, 198] on input "4 Servings Per Bottle 4" at bounding box center [165, 197] width 145 height 16
type input "4 Servings Per Bottle"
click at [643, 63] on span "Save" at bounding box center [638, 63] width 15 height 10
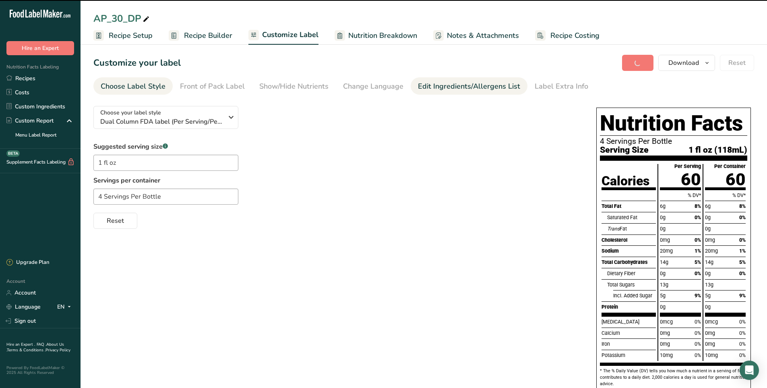
click at [448, 88] on div "Edit Ingredients/Allergens List" at bounding box center [469, 86] width 102 height 11
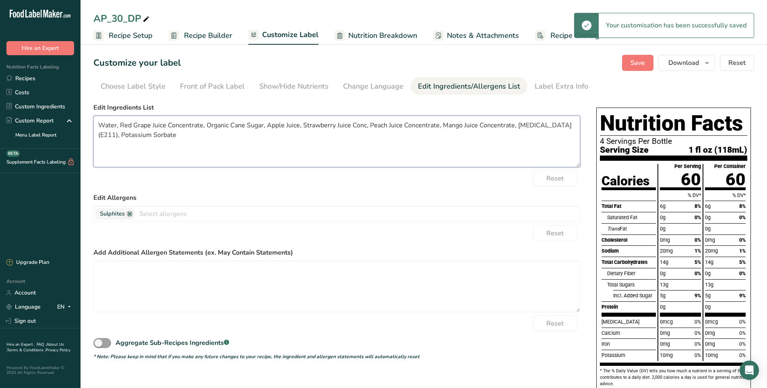
drag, startPoint x: 174, startPoint y: 135, endPoint x: 517, endPoint y: 128, distance: 342.9
click at [517, 128] on textarea "Water, Red Grape Juice Concentrate, Organic Cane Sugar, Apple Juice, Strawberry…" at bounding box center [336, 142] width 487 height 52
paste textarea "Natural Flavors, Hemp Derived Delta-9 tetrahydrocannabinol extract (water, glyc…"
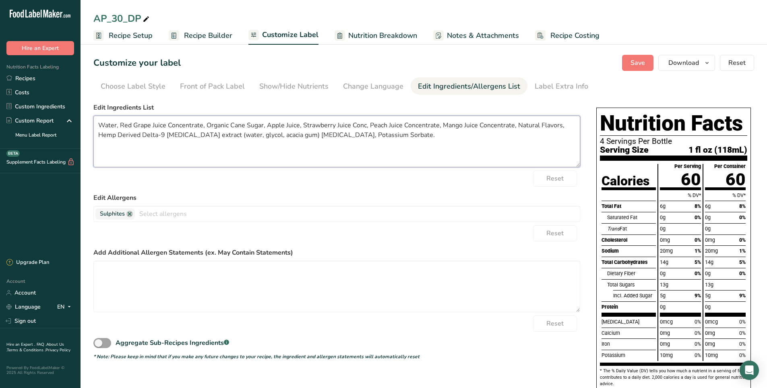
click at [364, 126] on textarea "Water, Red Grape Juice Concentrate, Organic Cane Sugar, Apple Juice, Strawberry…" at bounding box center [336, 142] width 487 height 52
type textarea "Water, Red Grape Juice Concentrate, Organic Cane Sugar, Apple Juice, Strawberry…"
click at [645, 62] on span "Save" at bounding box center [638, 63] width 15 height 10
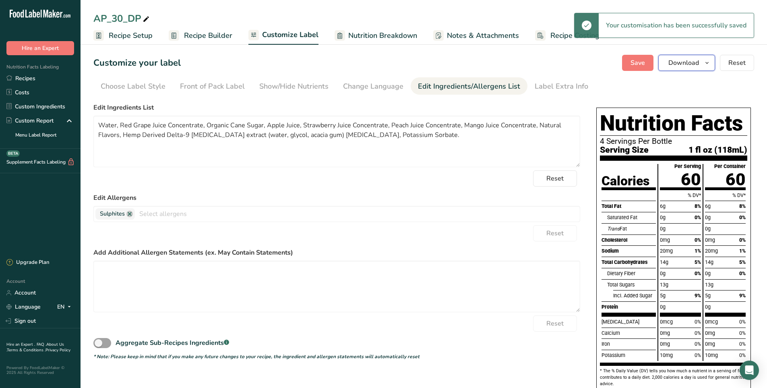
click at [680, 65] on span "Download" at bounding box center [684, 63] width 31 height 10
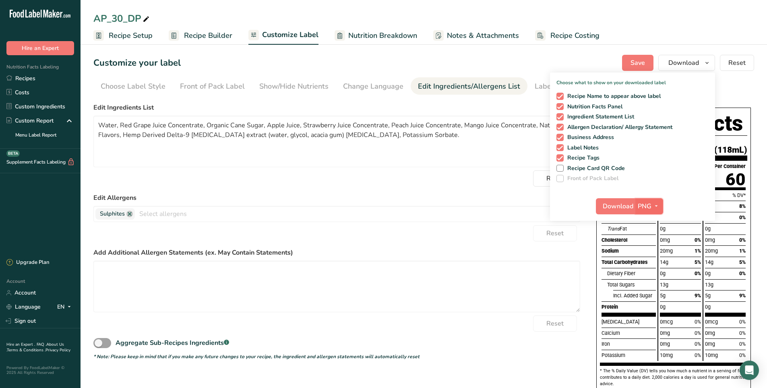
click at [647, 203] on span "PNG" at bounding box center [645, 206] width 14 height 10
click at [651, 261] on link "PDF" at bounding box center [651, 262] width 26 height 13
click at [626, 204] on span "Download" at bounding box center [618, 206] width 31 height 10
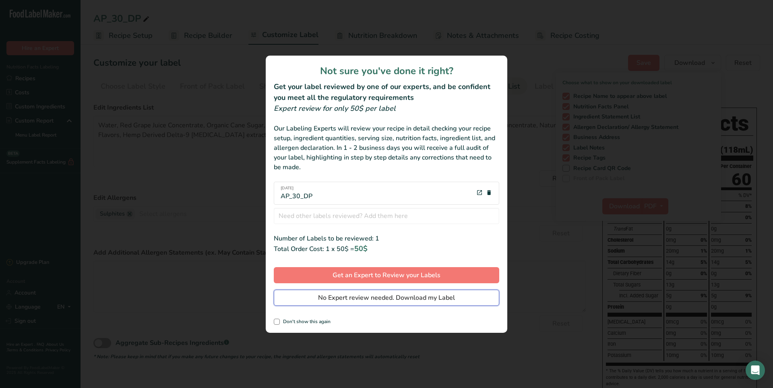
click at [376, 296] on span "No Expert review needed. Download my Label" at bounding box center [386, 298] width 137 height 10
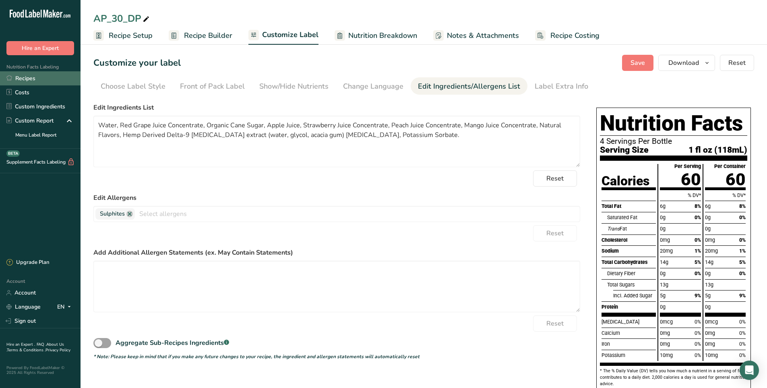
click at [40, 81] on link "Recipes" at bounding box center [40, 78] width 81 height 14
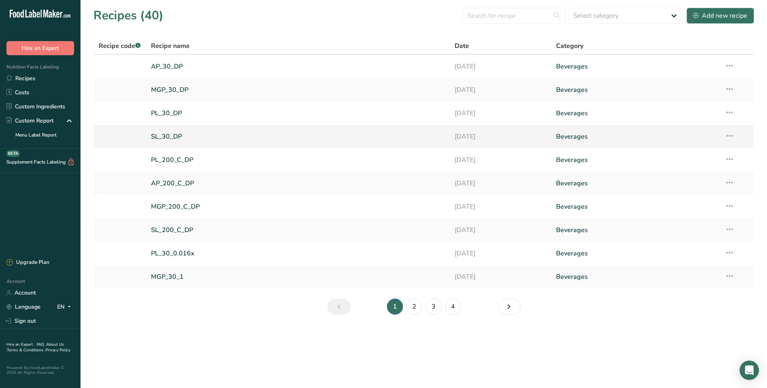
click at [166, 134] on link "SL_30_DP" at bounding box center [298, 136] width 294 height 17
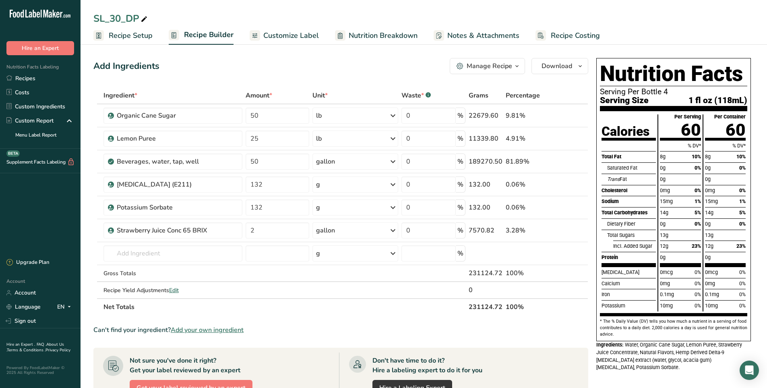
click at [290, 38] on span "Customize Label" at bounding box center [291, 35] width 56 height 11
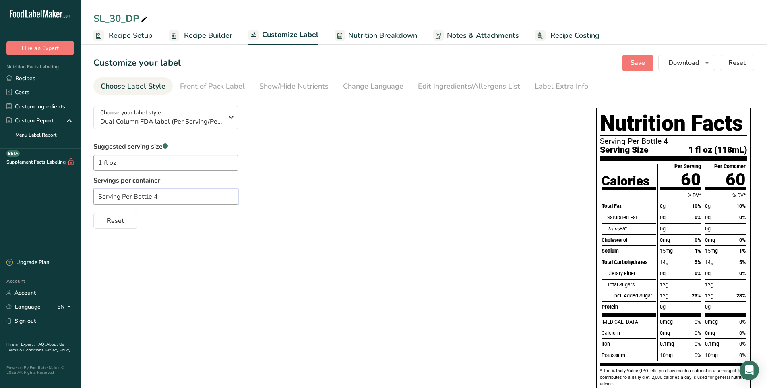
click at [96, 196] on input "Serving Per Bottle 4" at bounding box center [165, 197] width 145 height 16
click at [125, 197] on input "4 Serving Per Bottle 4" at bounding box center [165, 197] width 145 height 16
drag, startPoint x: 166, startPoint y: 198, endPoint x: 170, endPoint y: 196, distance: 4.7
click at [166, 198] on input "4 Servings Per Bottle 4" at bounding box center [165, 197] width 145 height 16
type input "4 Servings Per Bottle"
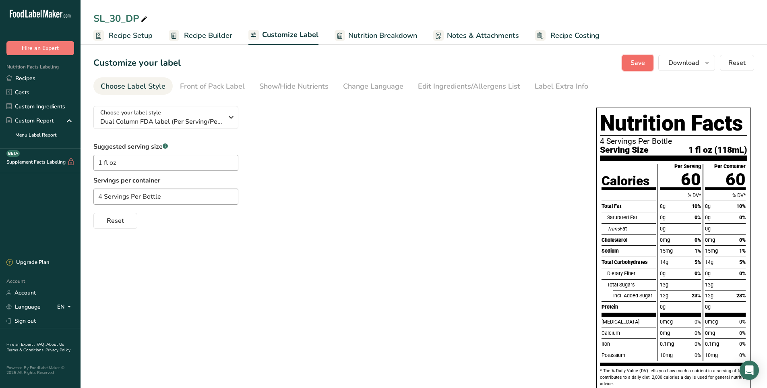
click at [641, 65] on span "Save" at bounding box center [638, 63] width 15 height 10
click at [35, 80] on link "Recipes" at bounding box center [40, 78] width 81 height 14
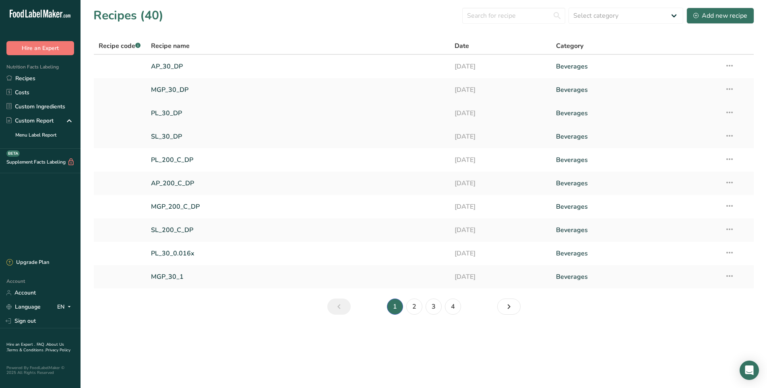
click at [174, 112] on link "PL_30_DP" at bounding box center [298, 113] width 294 height 17
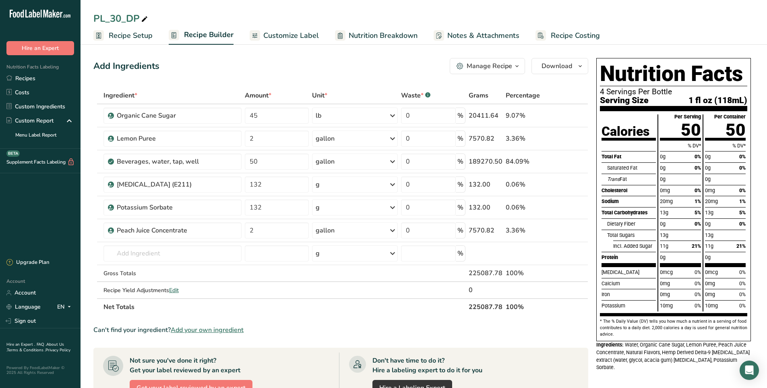
click at [261, 37] on link "Customize Label" at bounding box center [284, 36] width 69 height 18
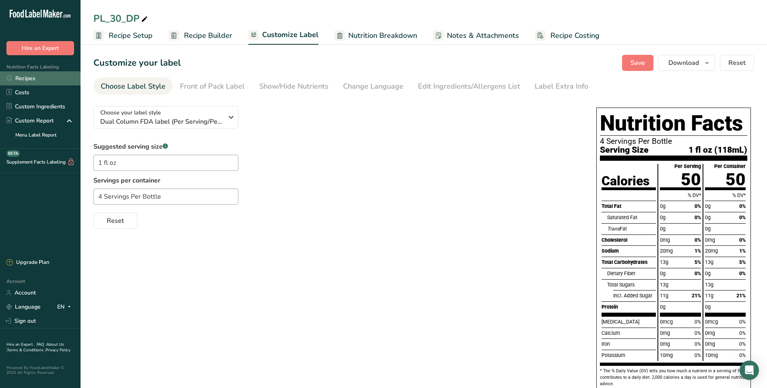
click at [25, 81] on link "Recipes" at bounding box center [40, 78] width 81 height 14
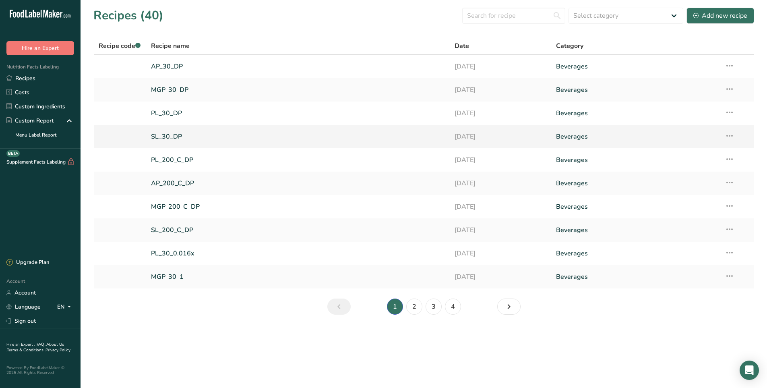
click at [166, 136] on link "SL_30_DP" at bounding box center [298, 136] width 294 height 17
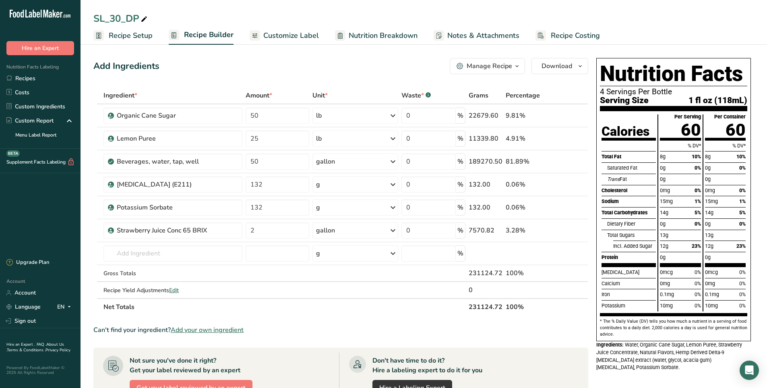
click at [288, 37] on span "Customize Label" at bounding box center [291, 35] width 56 height 11
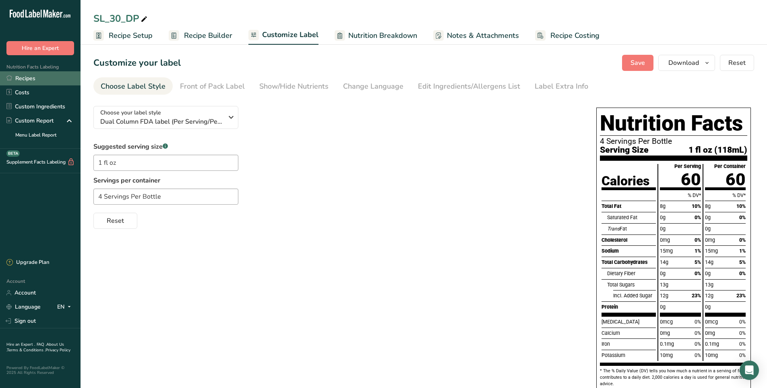
click at [28, 77] on link "Recipes" at bounding box center [40, 78] width 81 height 14
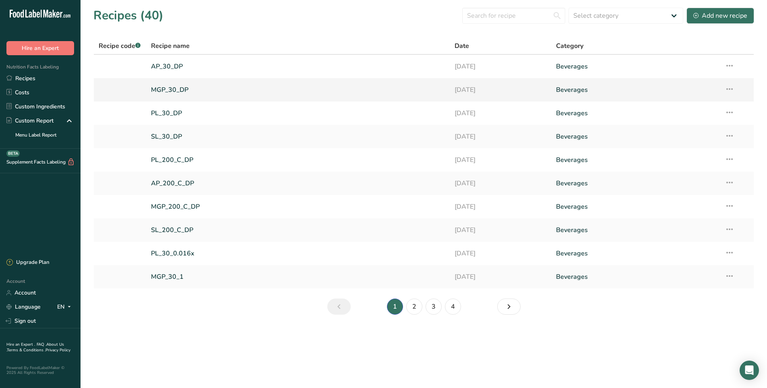
click at [164, 89] on link "MGP_30_DP" at bounding box center [298, 89] width 294 height 17
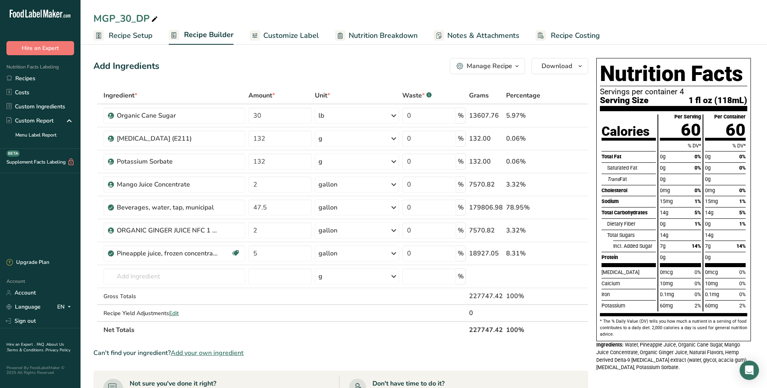
click at [294, 37] on span "Customize Label" at bounding box center [291, 35] width 56 height 11
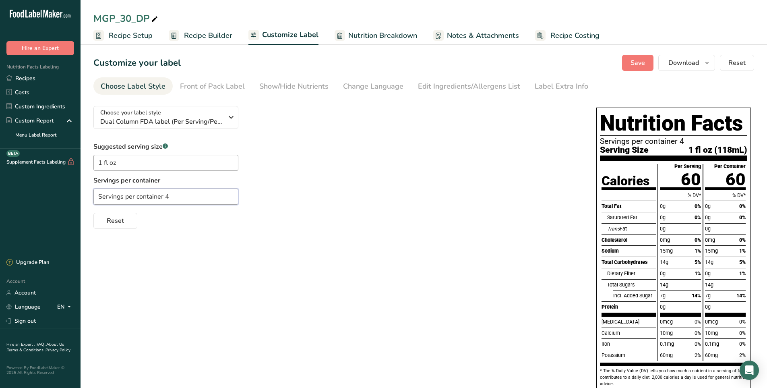
click at [98, 198] on input "Servings per container 4" at bounding box center [165, 197] width 145 height 16
click at [172, 196] on input "4 Servings per container 4" at bounding box center [165, 197] width 145 height 16
drag, startPoint x: 169, startPoint y: 196, endPoint x: 142, endPoint y: 195, distance: 27.4
click at [142, 195] on input "4 Servings per container 4" at bounding box center [165, 197] width 145 height 16
drag, startPoint x: 159, startPoint y: 195, endPoint x: 143, endPoint y: 195, distance: 16.1
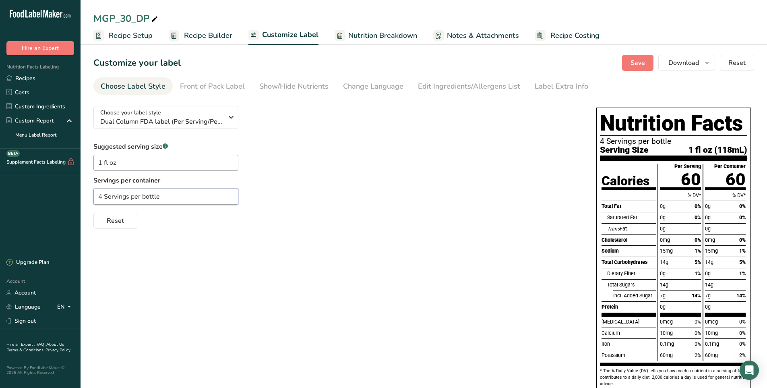
click at [143, 195] on input "4 Servings per bottle" at bounding box center [165, 197] width 145 height 16
drag, startPoint x: 162, startPoint y: 181, endPoint x: 134, endPoint y: 182, distance: 28.2
click at [134, 182] on label "Servings per container" at bounding box center [165, 181] width 145 height 10
copy label "container"
drag, startPoint x: 163, startPoint y: 199, endPoint x: 142, endPoint y: 196, distance: 21.1
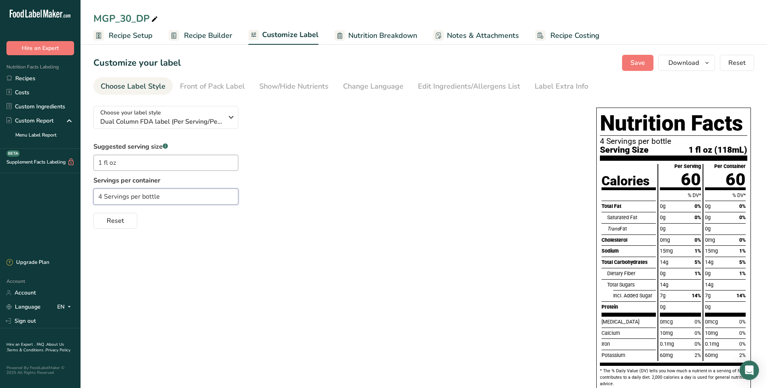
click at [142, 196] on input "4 Servings per bottle" at bounding box center [165, 197] width 145 height 16
paste input "container"
type input "4 Servings per container"
click at [647, 61] on button "Save" at bounding box center [637, 63] width 31 height 16
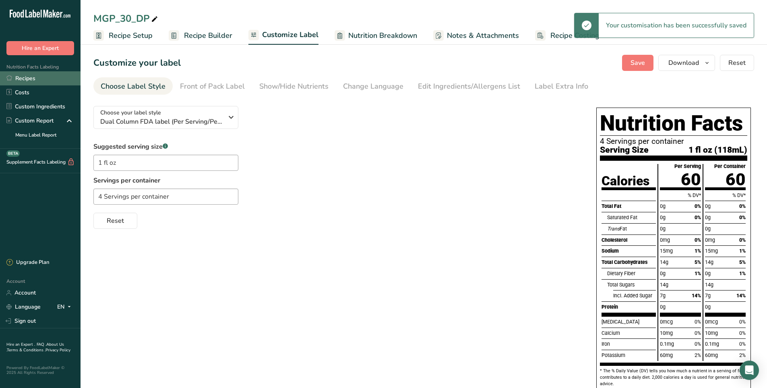
click at [32, 81] on link "Recipes" at bounding box center [40, 78] width 81 height 14
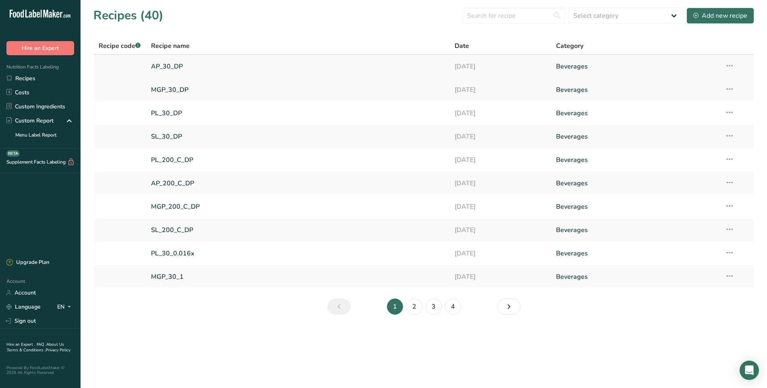
click at [173, 66] on link "AP_30_DP" at bounding box center [298, 66] width 294 height 17
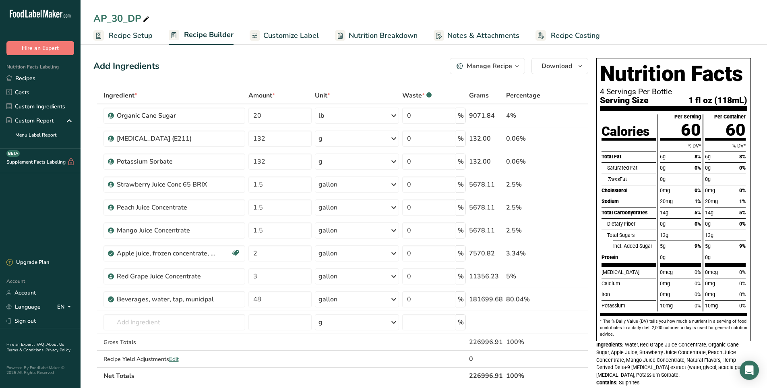
click at [283, 39] on span "Customize Label" at bounding box center [291, 35] width 56 height 11
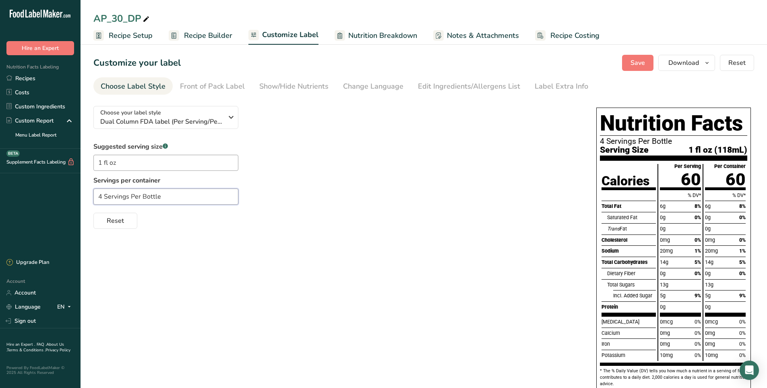
drag, startPoint x: 166, startPoint y: 197, endPoint x: 144, endPoint y: 198, distance: 21.8
click at [144, 198] on input "4 Servings Per Bottle" at bounding box center [165, 197] width 145 height 16
paste input "container"
click at [146, 195] on input "4 Servings Per container" at bounding box center [165, 197] width 145 height 16
type input "4 Servings Per Container"
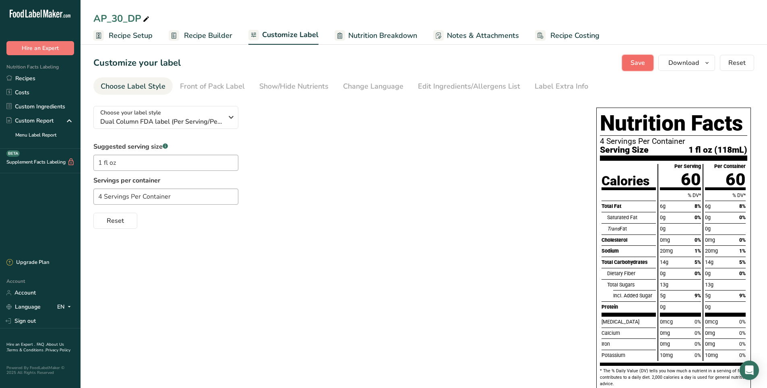
click at [647, 65] on button "Save" at bounding box center [637, 63] width 31 height 16
click at [24, 82] on link "Recipes" at bounding box center [40, 78] width 81 height 14
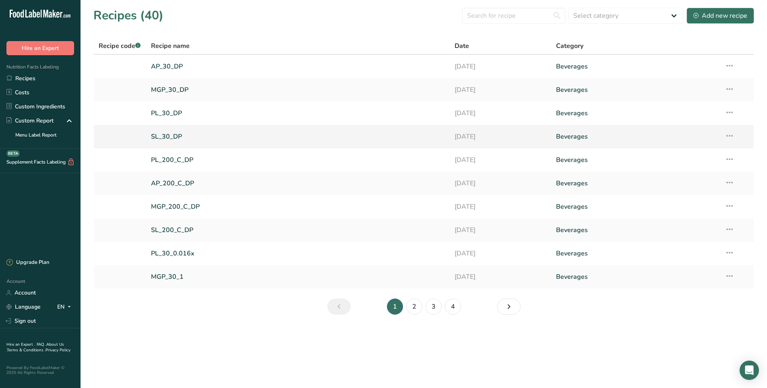
click at [175, 135] on link "SL_30_DP" at bounding box center [298, 136] width 294 height 17
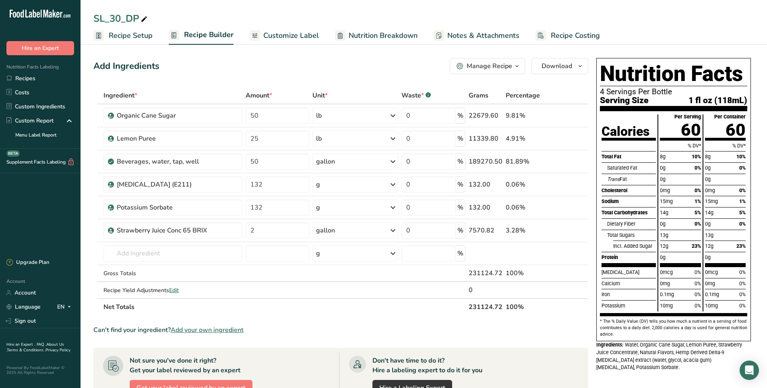
click at [290, 33] on span "Customize Label" at bounding box center [291, 35] width 56 height 11
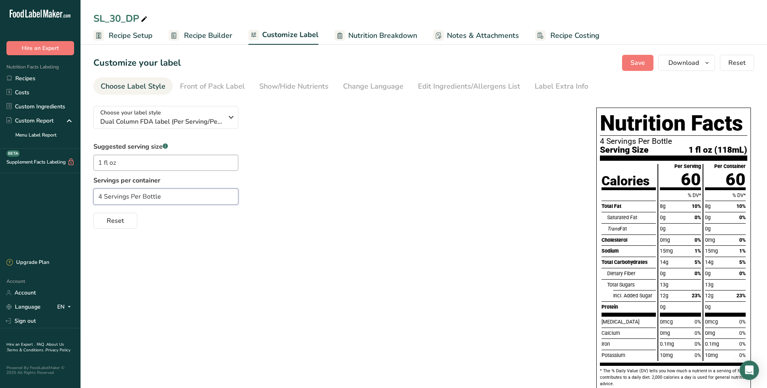
drag, startPoint x: 165, startPoint y: 199, endPoint x: 143, endPoint y: 197, distance: 22.2
click at [143, 197] on input "4 Servings Per Bottle" at bounding box center [165, 197] width 145 height 16
paste input "container"
click at [146, 199] on input "4 Servings Per container" at bounding box center [165, 197] width 145 height 16
type input "4 Servings Per Container"
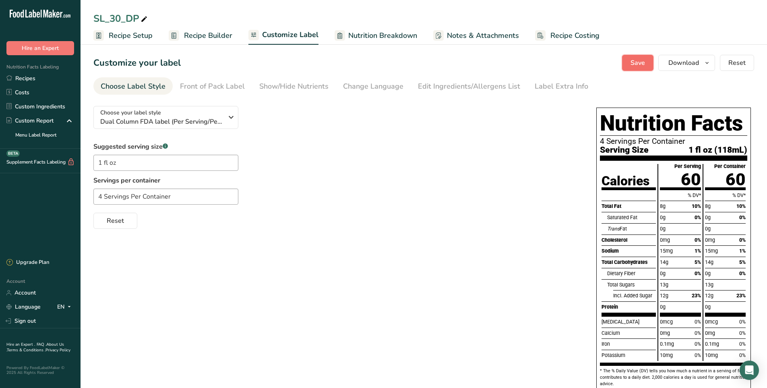
click at [626, 64] on button "Save" at bounding box center [637, 63] width 31 height 16
click at [28, 76] on link "Recipes" at bounding box center [40, 78] width 81 height 14
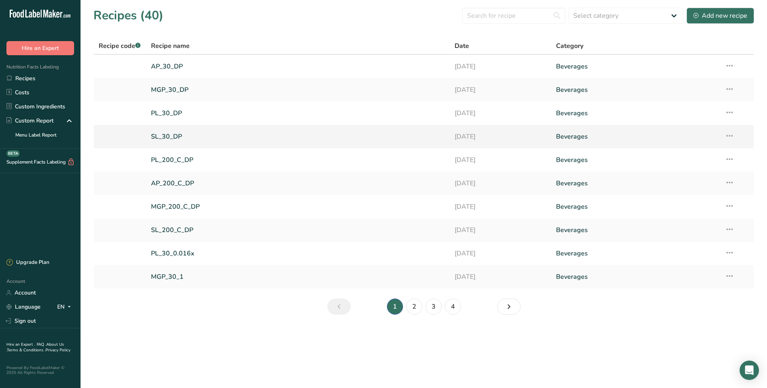
click at [167, 138] on link "SL_30_DP" at bounding box center [298, 136] width 294 height 17
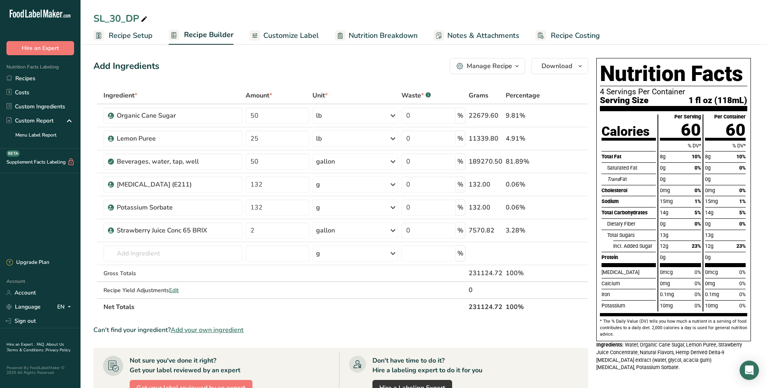
click at [286, 35] on span "Customize Label" at bounding box center [291, 35] width 56 height 11
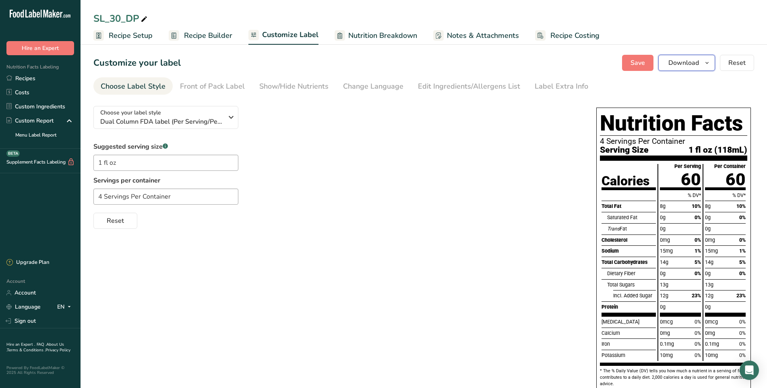
click at [711, 63] on icon "button" at bounding box center [707, 63] width 6 height 10
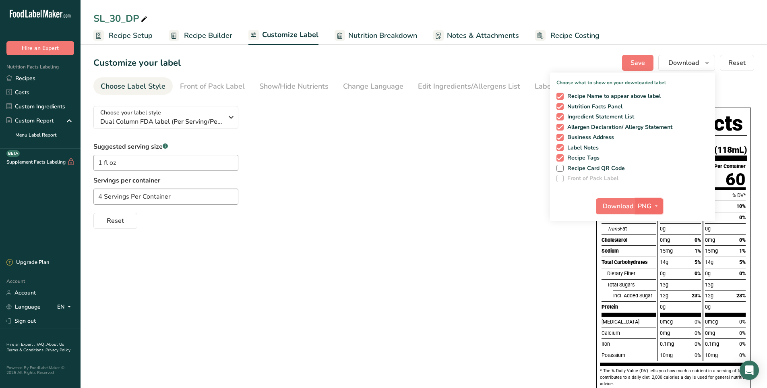
click at [653, 203] on icon "button" at bounding box center [656, 206] width 6 height 10
click at [653, 264] on link "PDF" at bounding box center [651, 262] width 26 height 13
click at [620, 207] on span "Download" at bounding box center [618, 206] width 31 height 10
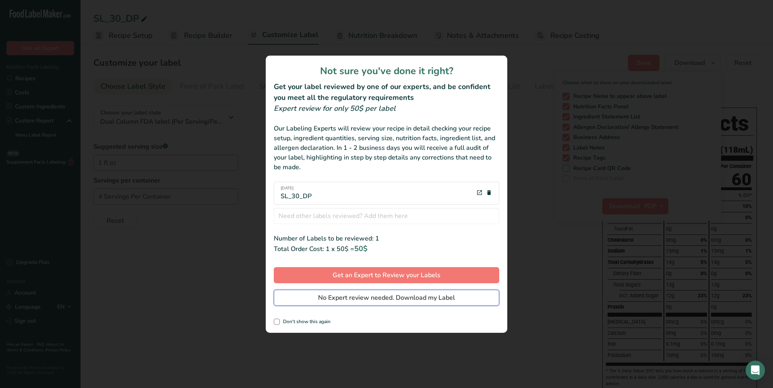
click at [393, 296] on span "No Expert review needed. Download my Label" at bounding box center [386, 298] width 137 height 10
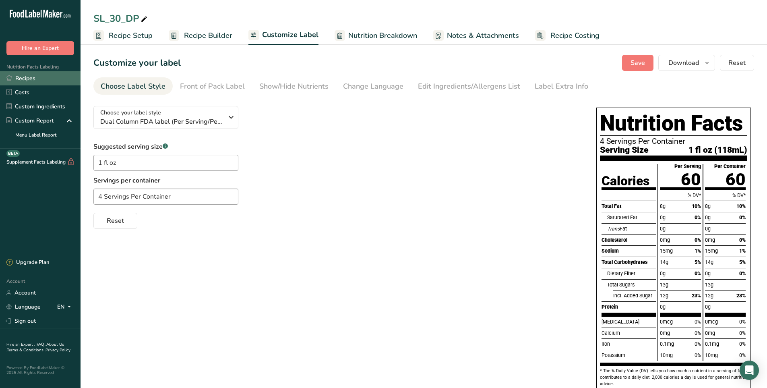
click at [29, 80] on link "Recipes" at bounding box center [40, 78] width 81 height 14
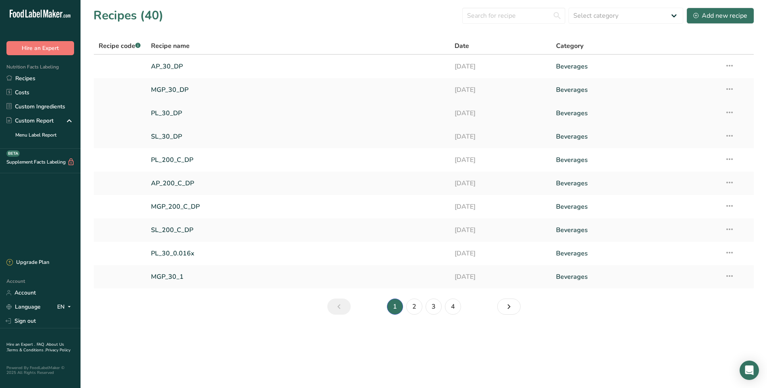
click at [162, 114] on link "PL_30_DP" at bounding box center [298, 113] width 294 height 17
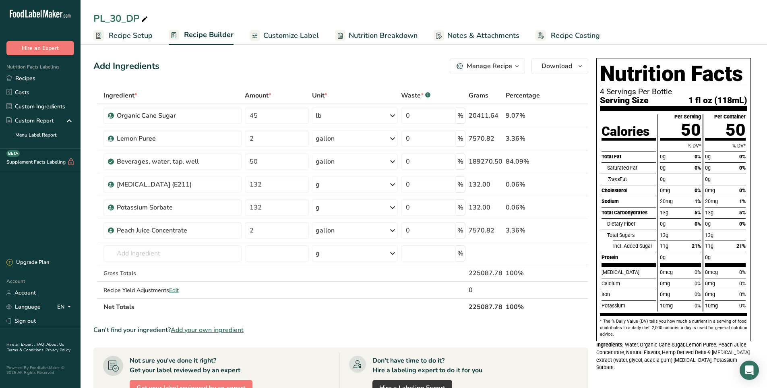
click at [294, 39] on span "Customize Label" at bounding box center [291, 35] width 56 height 11
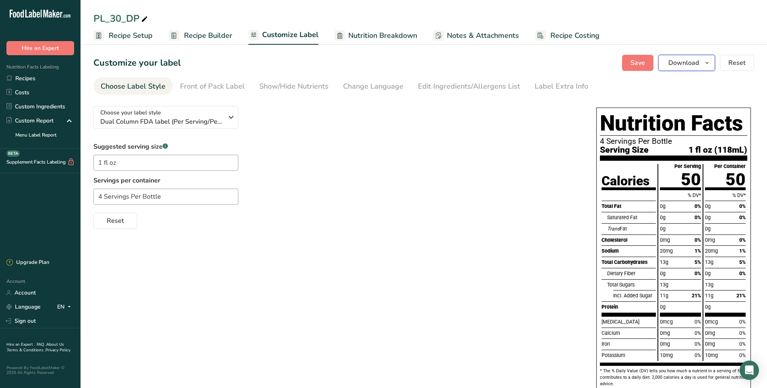
click at [684, 66] on span "Download" at bounding box center [684, 63] width 31 height 10
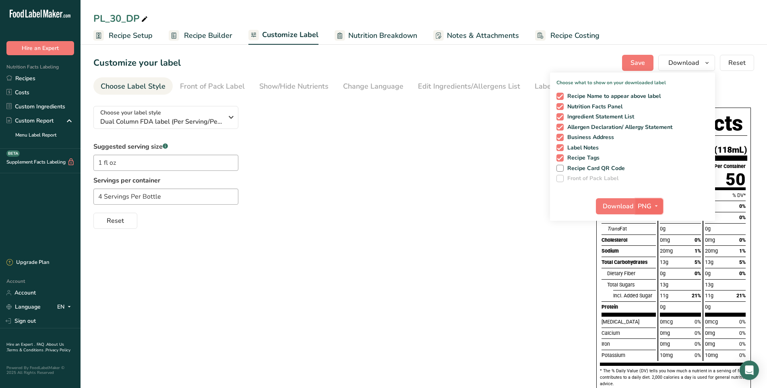
click at [658, 204] on icon "button" at bounding box center [656, 206] width 6 height 10
click at [654, 261] on link "PDF" at bounding box center [651, 262] width 26 height 13
click at [615, 202] on span "Download" at bounding box center [618, 206] width 31 height 10
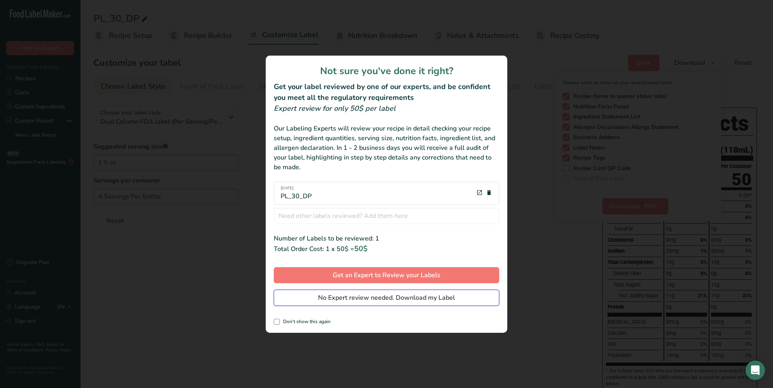
click at [369, 294] on span "No Expert review needed. Download my Label" at bounding box center [386, 298] width 137 height 10
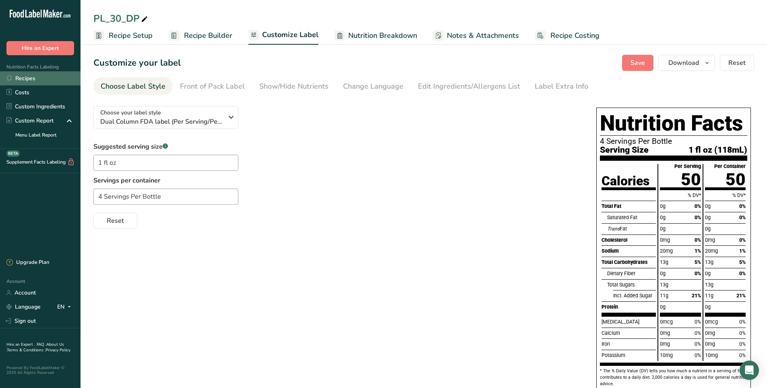
click at [33, 75] on link "Recipes" at bounding box center [40, 78] width 81 height 14
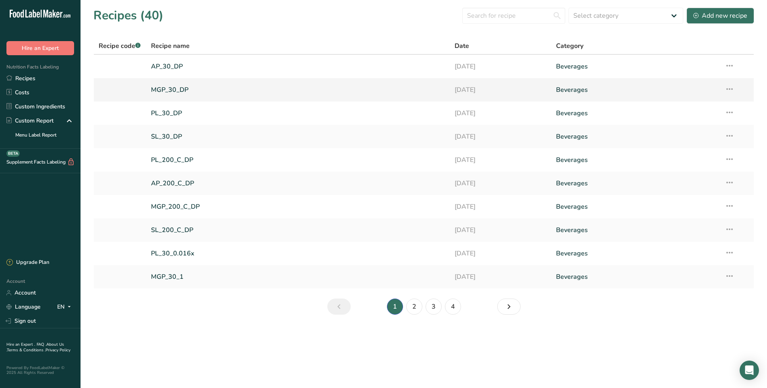
click at [182, 90] on link "MGP_30_DP" at bounding box center [298, 89] width 294 height 17
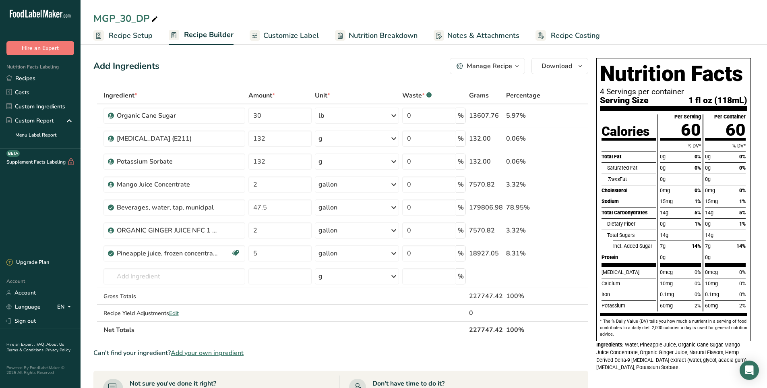
click at [276, 36] on span "Customize Label" at bounding box center [291, 35] width 56 height 11
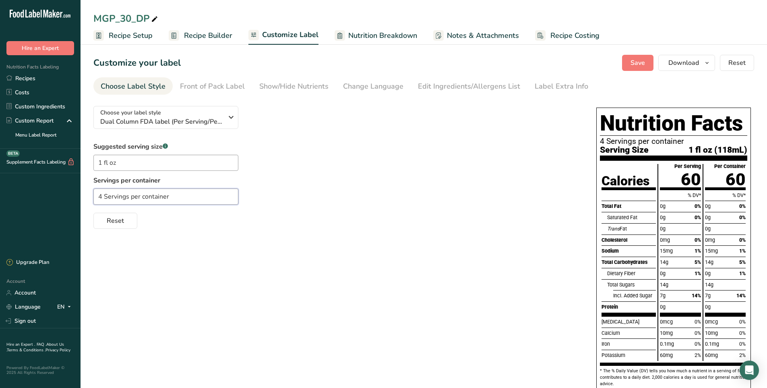
click at [146, 194] on input "4 Servings per container" at bounding box center [165, 197] width 145 height 16
click at [131, 196] on input "4 Servings per Container" at bounding box center [165, 197] width 145 height 16
type input "4 Servings Per Container"
click at [642, 59] on span "Save" at bounding box center [638, 63] width 15 height 10
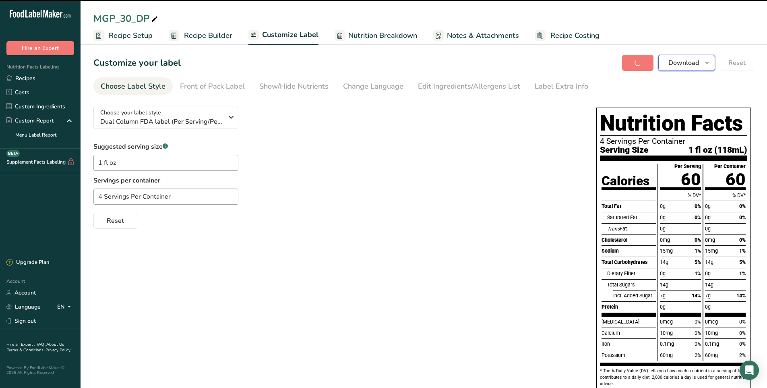
click at [687, 64] on span "Download" at bounding box center [684, 63] width 31 height 10
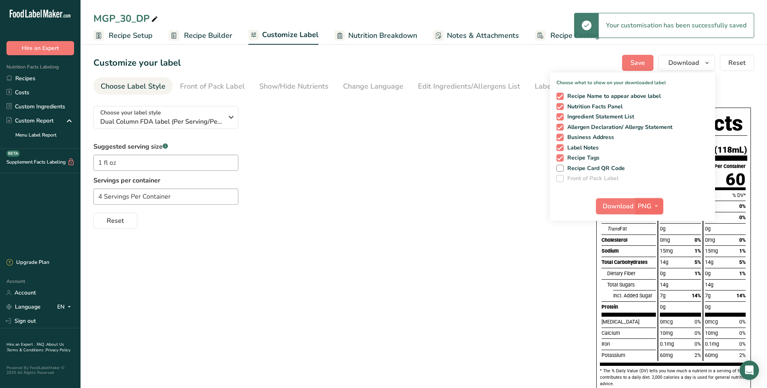
click at [653, 203] on span "button" at bounding box center [657, 206] width 10 height 10
click at [649, 264] on link "PDF" at bounding box center [651, 262] width 26 height 13
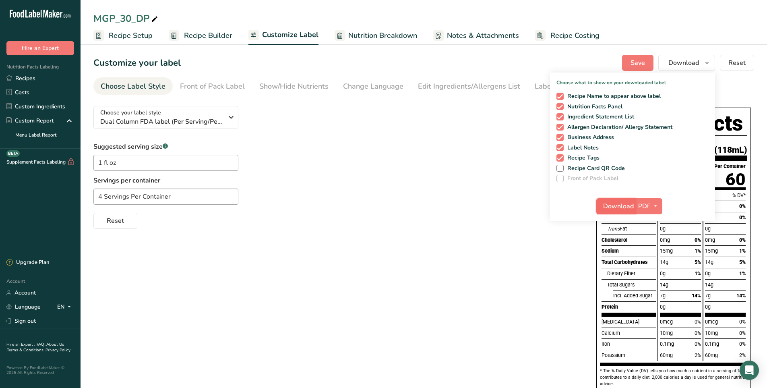
click at [624, 203] on span "Download" at bounding box center [618, 206] width 31 height 10
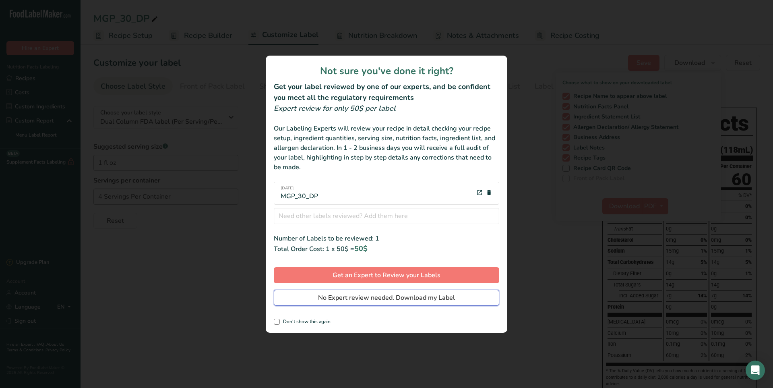
click at [444, 291] on button "No Expert review needed. Download my Label" at bounding box center [387, 298] width 226 height 16
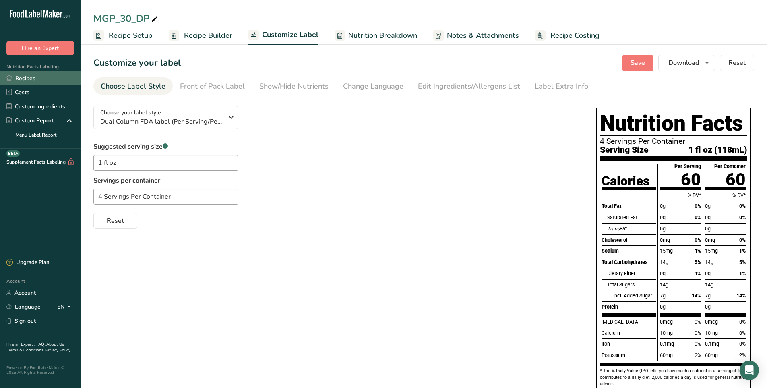
click at [26, 79] on link "Recipes" at bounding box center [40, 78] width 81 height 14
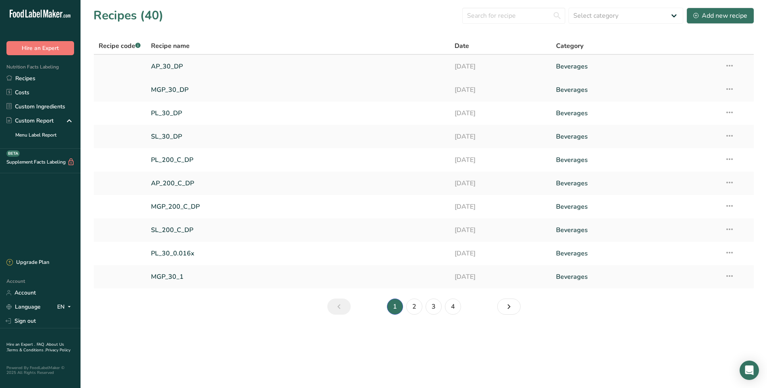
click at [176, 66] on link "AP_30_DP" at bounding box center [298, 66] width 294 height 17
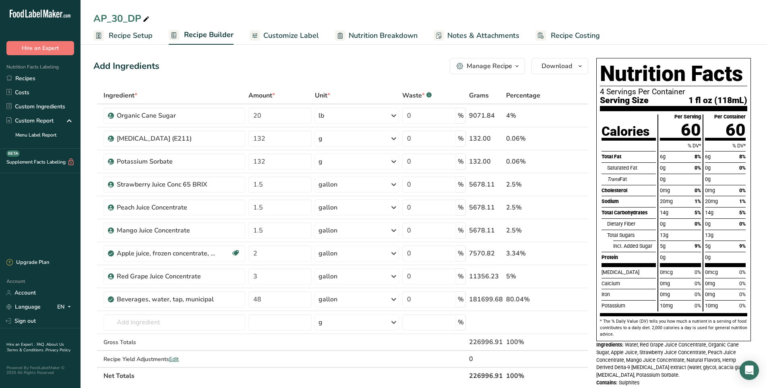
click at [299, 32] on span "Customize Label" at bounding box center [291, 35] width 56 height 11
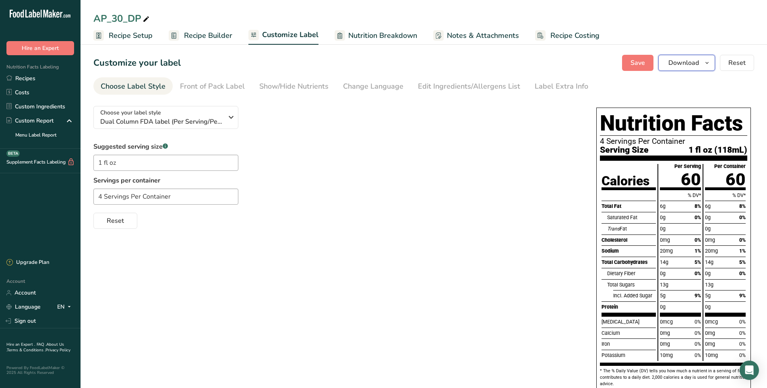
click at [707, 64] on icon "button" at bounding box center [707, 63] width 6 height 10
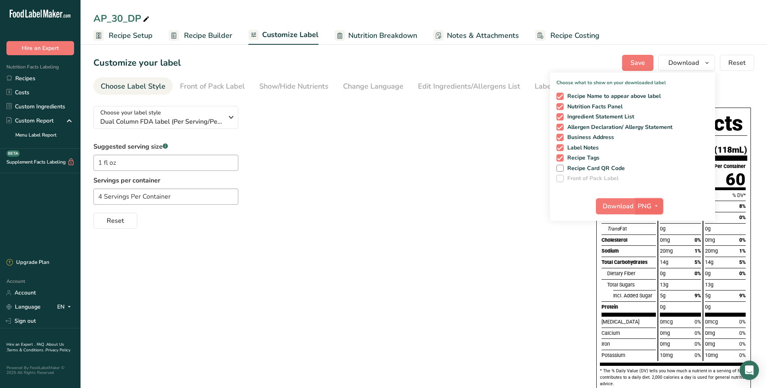
click at [651, 201] on button "PNG" at bounding box center [650, 206] width 28 height 16
click at [646, 261] on link "PDF" at bounding box center [651, 262] width 26 height 13
click at [614, 203] on span "Download" at bounding box center [618, 206] width 31 height 10
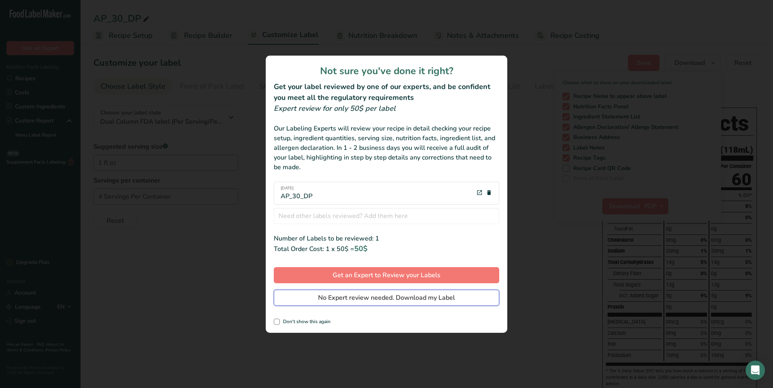
click at [398, 297] on span "No Expert review needed. Download my Label" at bounding box center [386, 298] width 137 height 10
